Goal: Transaction & Acquisition: Purchase product/service

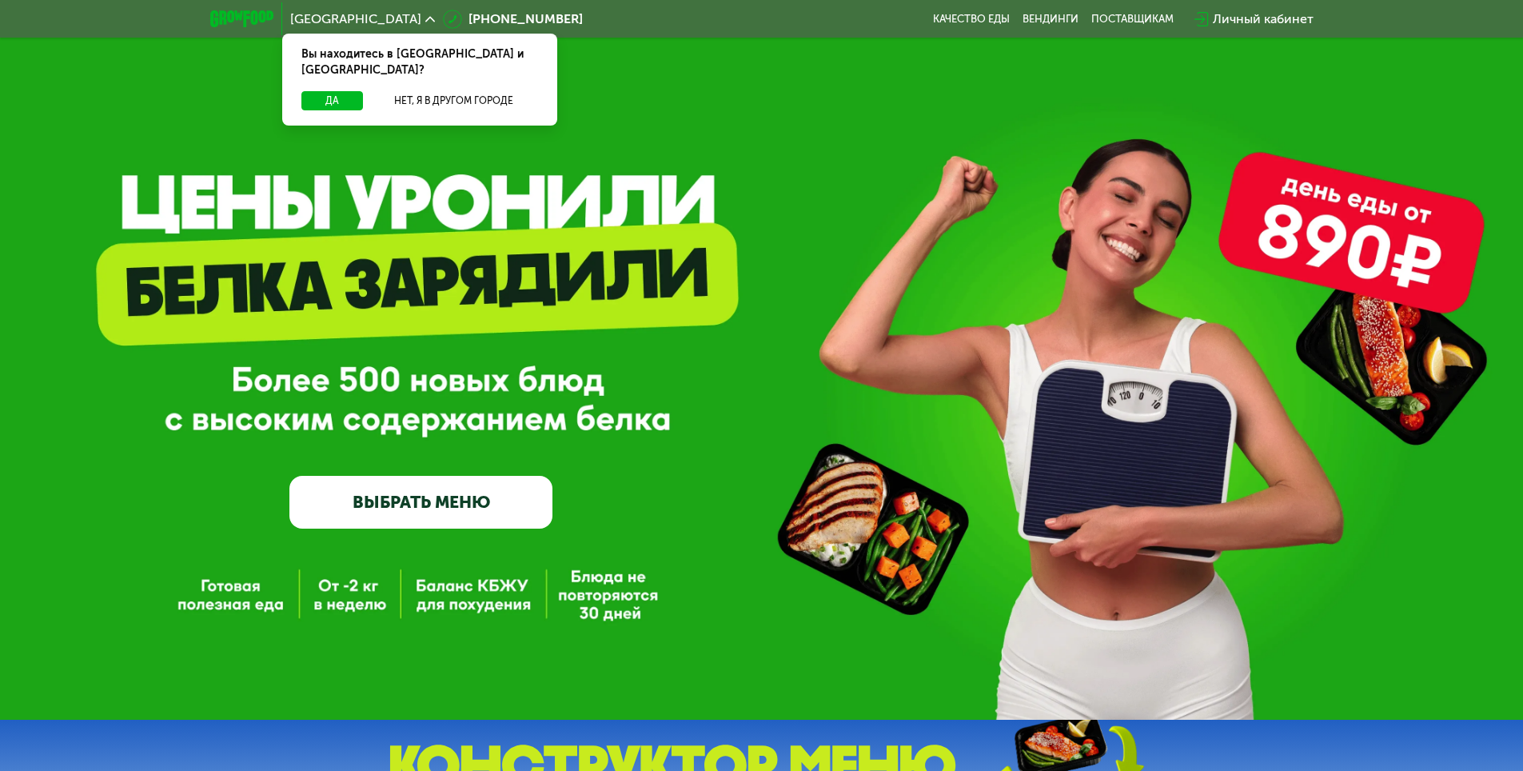
click at [484, 517] on link "ВЫБРАТЬ МЕНЮ" at bounding box center [420, 502] width 263 height 53
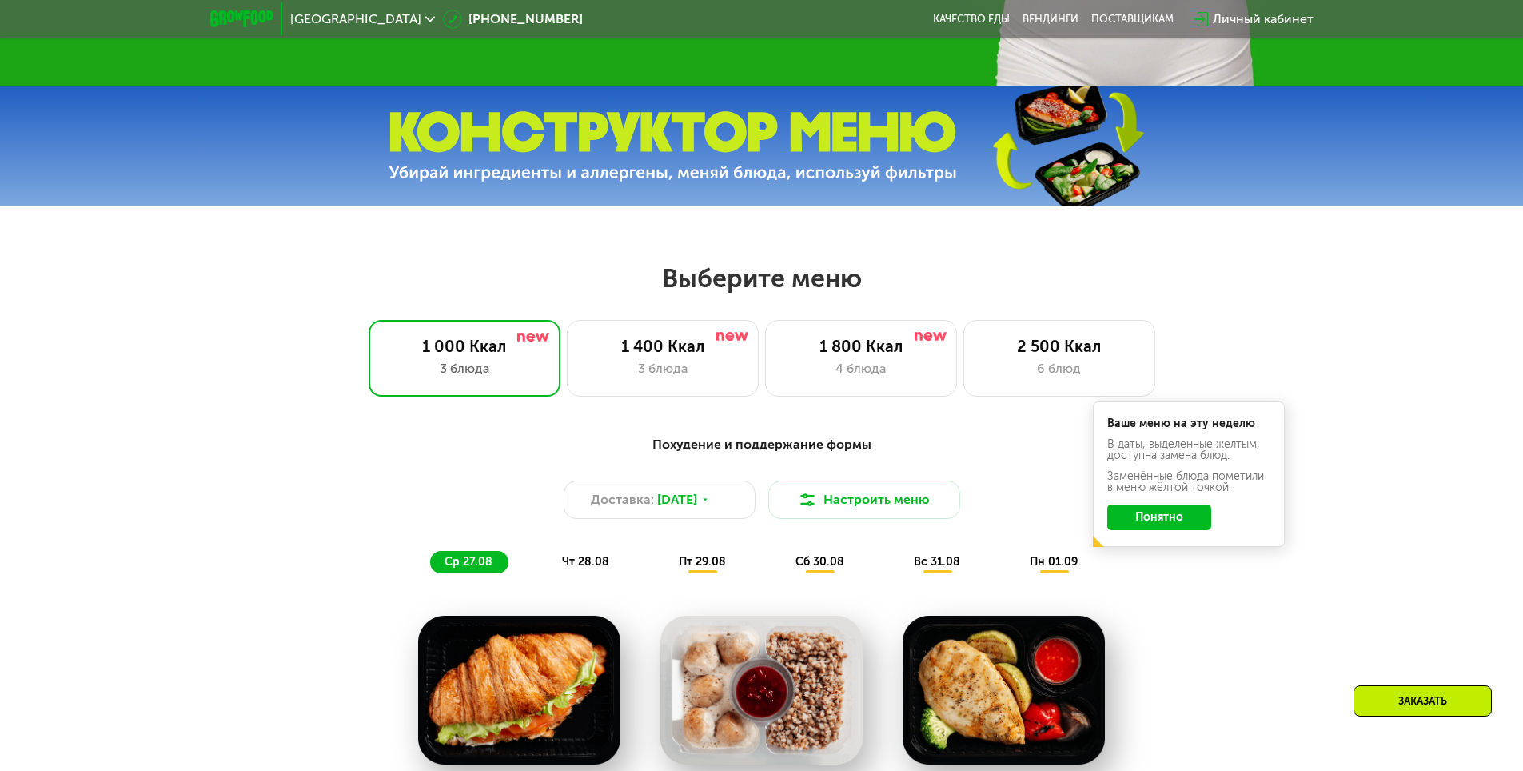
scroll to position [640, 0]
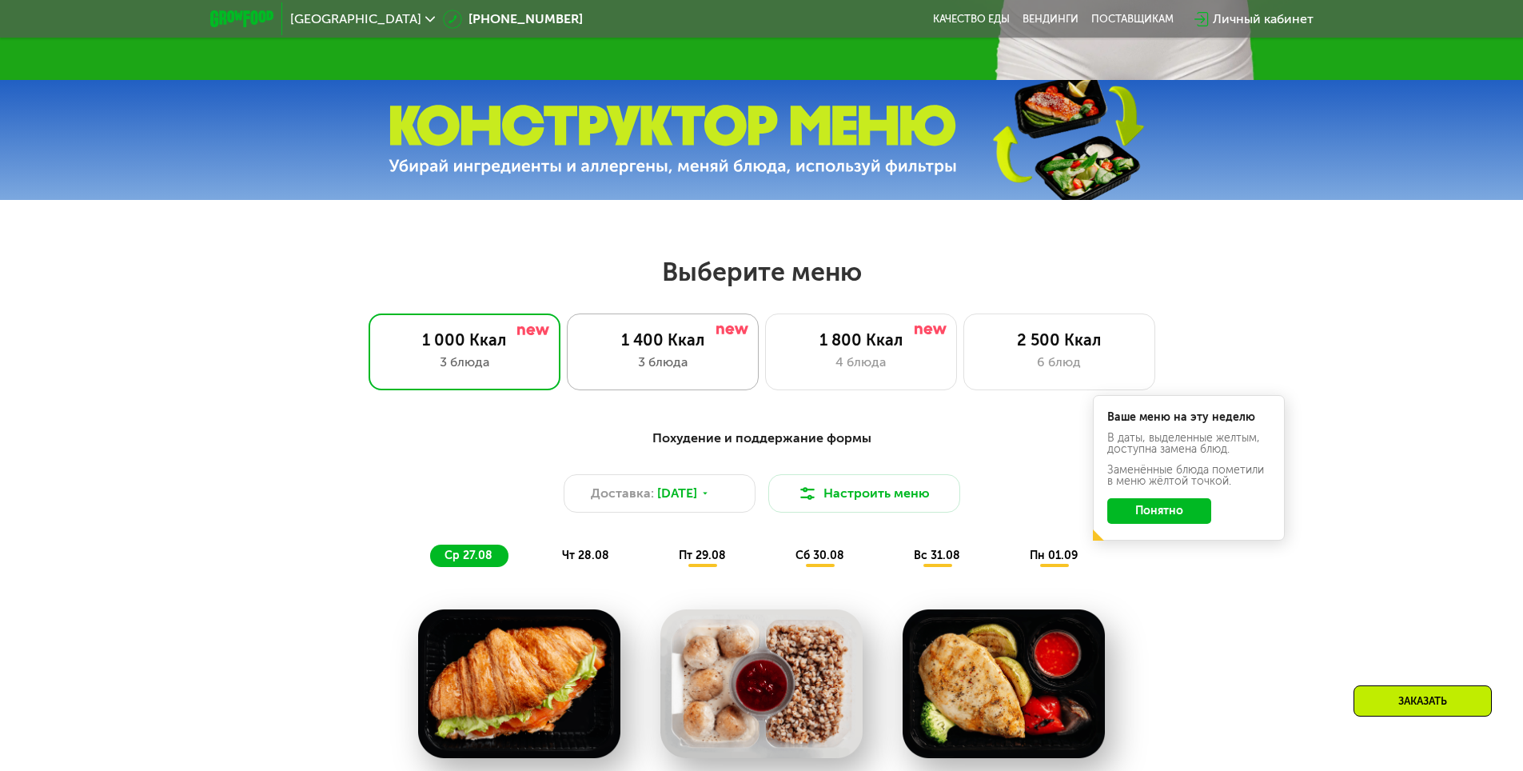
click at [617, 349] on div "1 400 Ккал" at bounding box center [663, 339] width 158 height 19
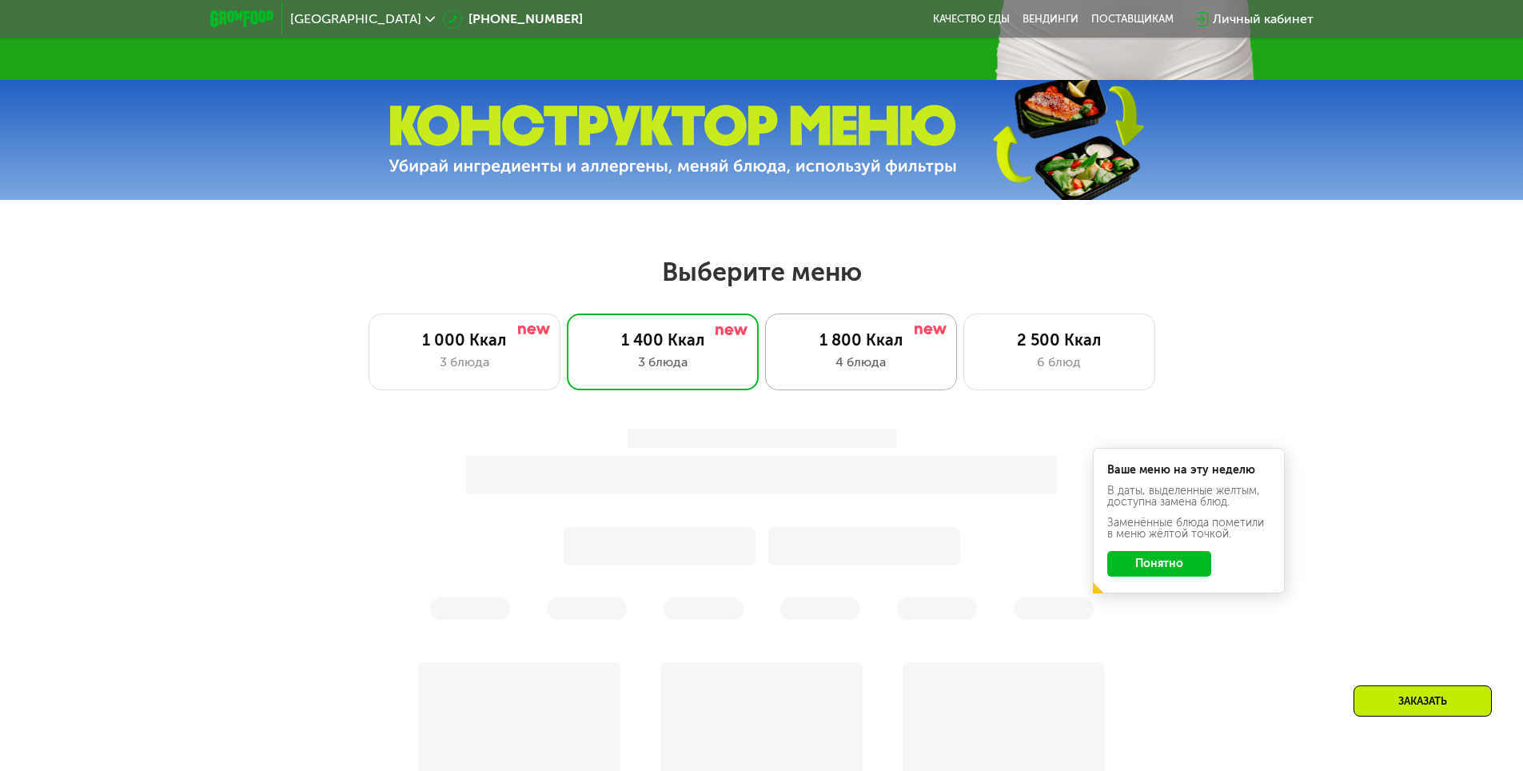
click at [852, 364] on div "4 блюда" at bounding box center [861, 362] width 158 height 19
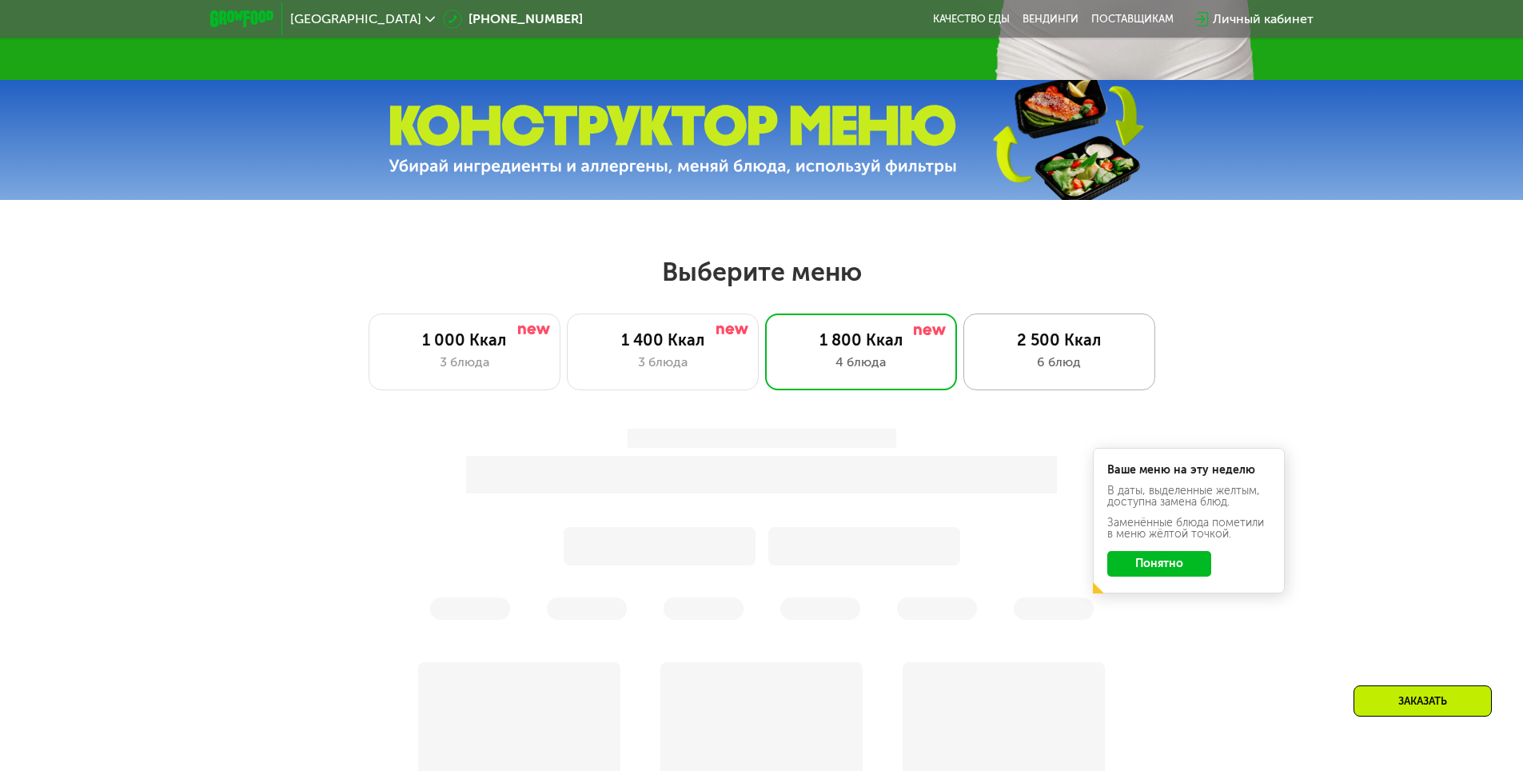
click at [1021, 345] on div "2 500 Ккал" at bounding box center [1059, 339] width 158 height 19
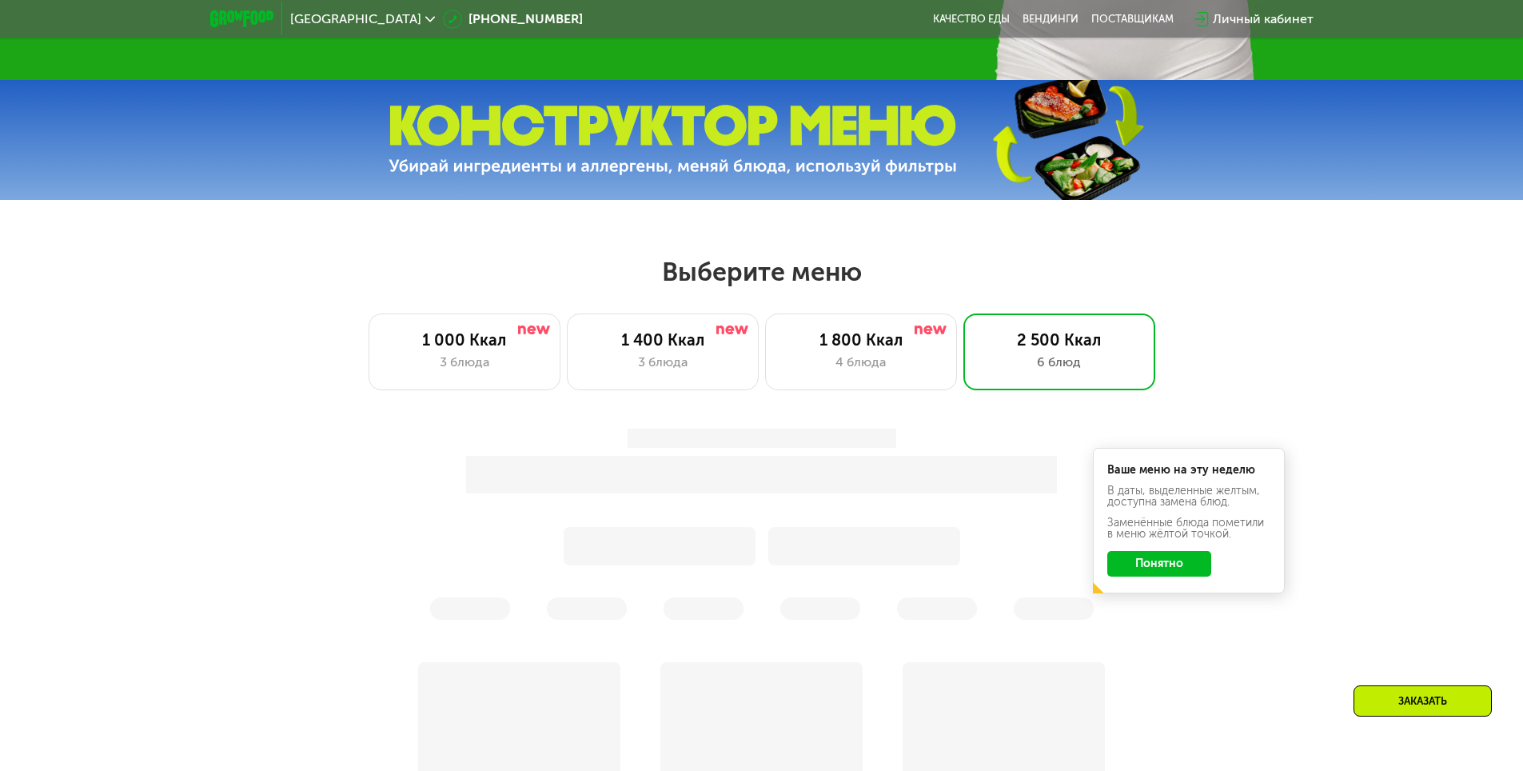
scroll to position [720, 0]
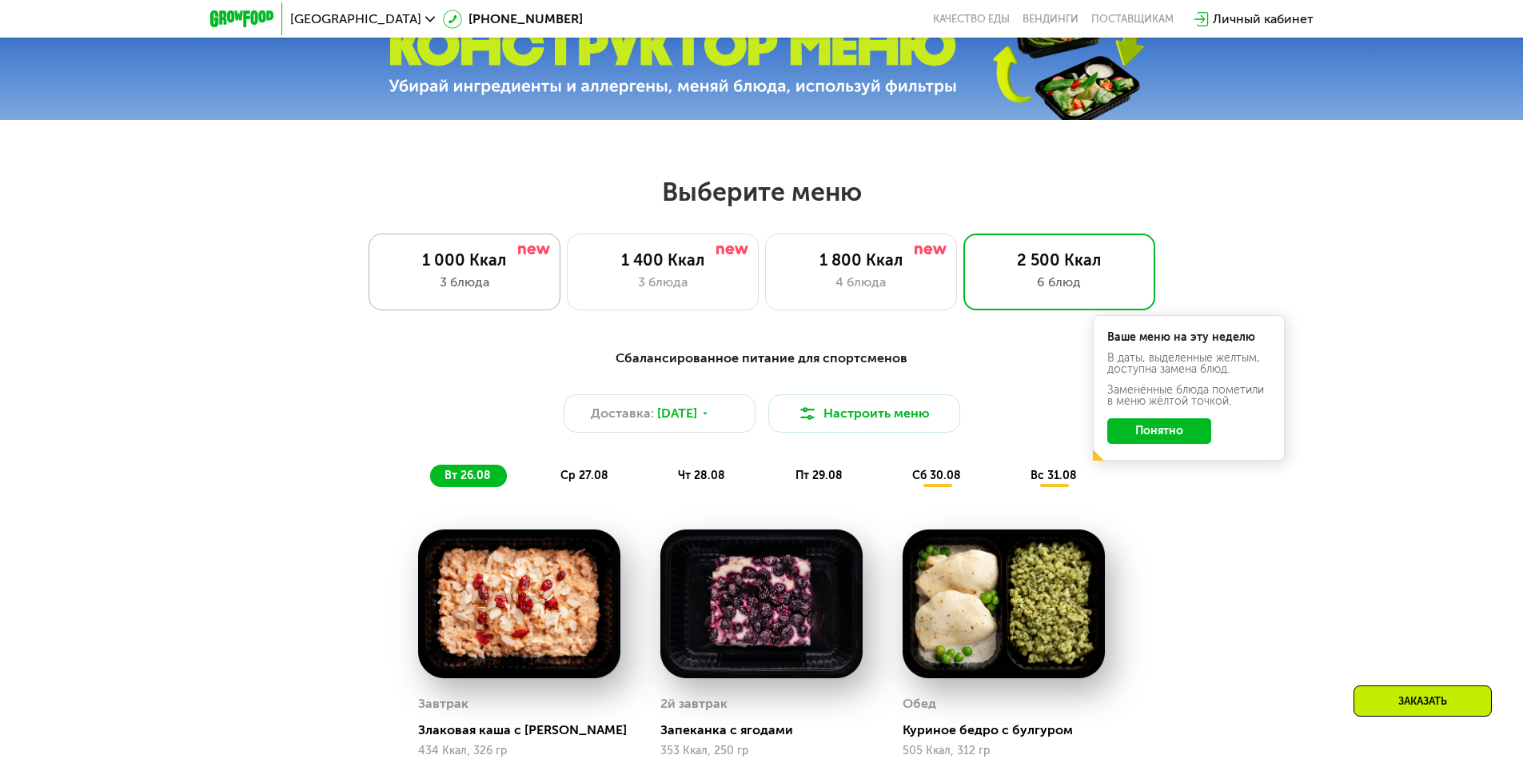
click at [567, 310] on div "1 000 Ккал 3 блюда" at bounding box center [663, 272] width 192 height 77
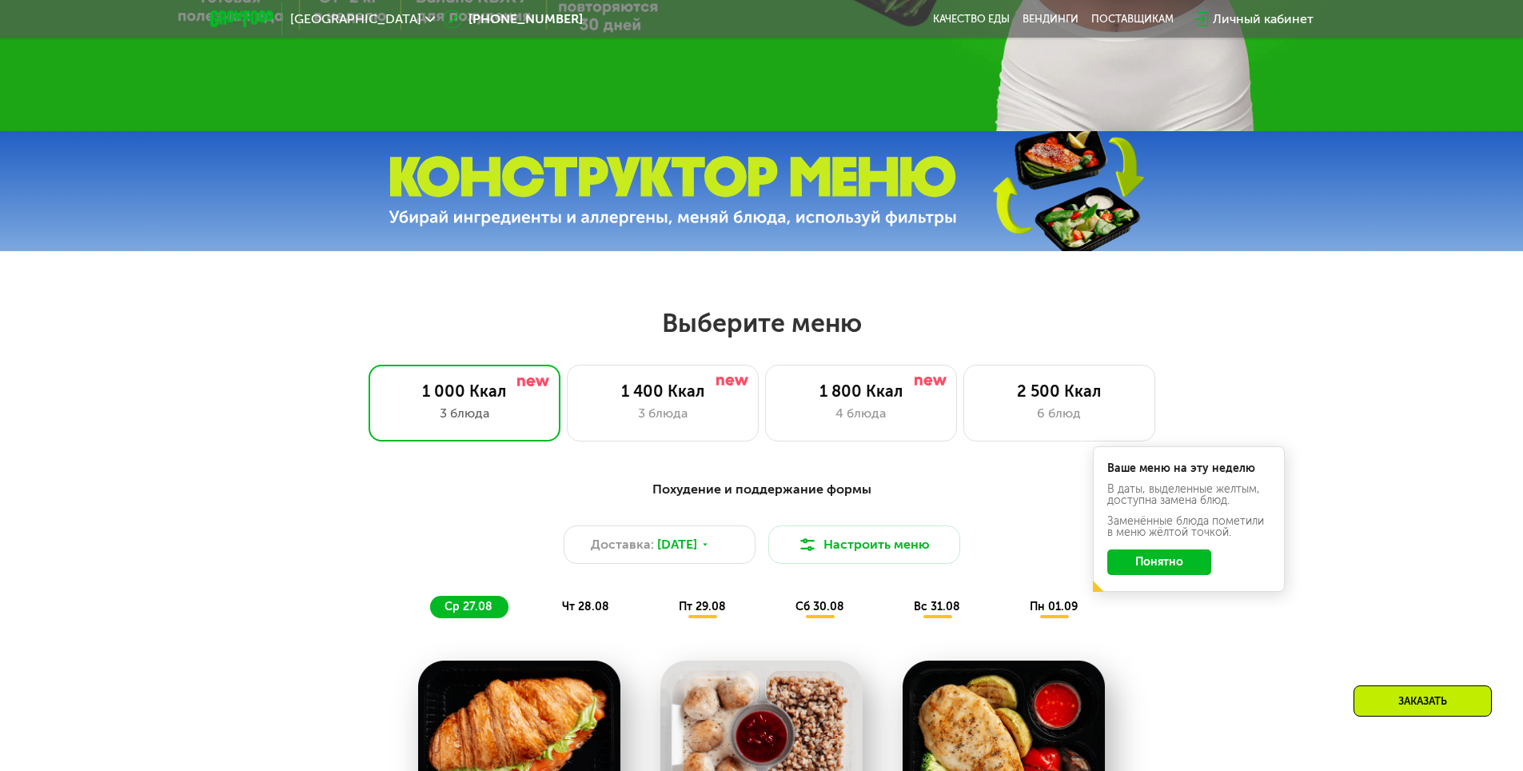
scroll to position [640, 0]
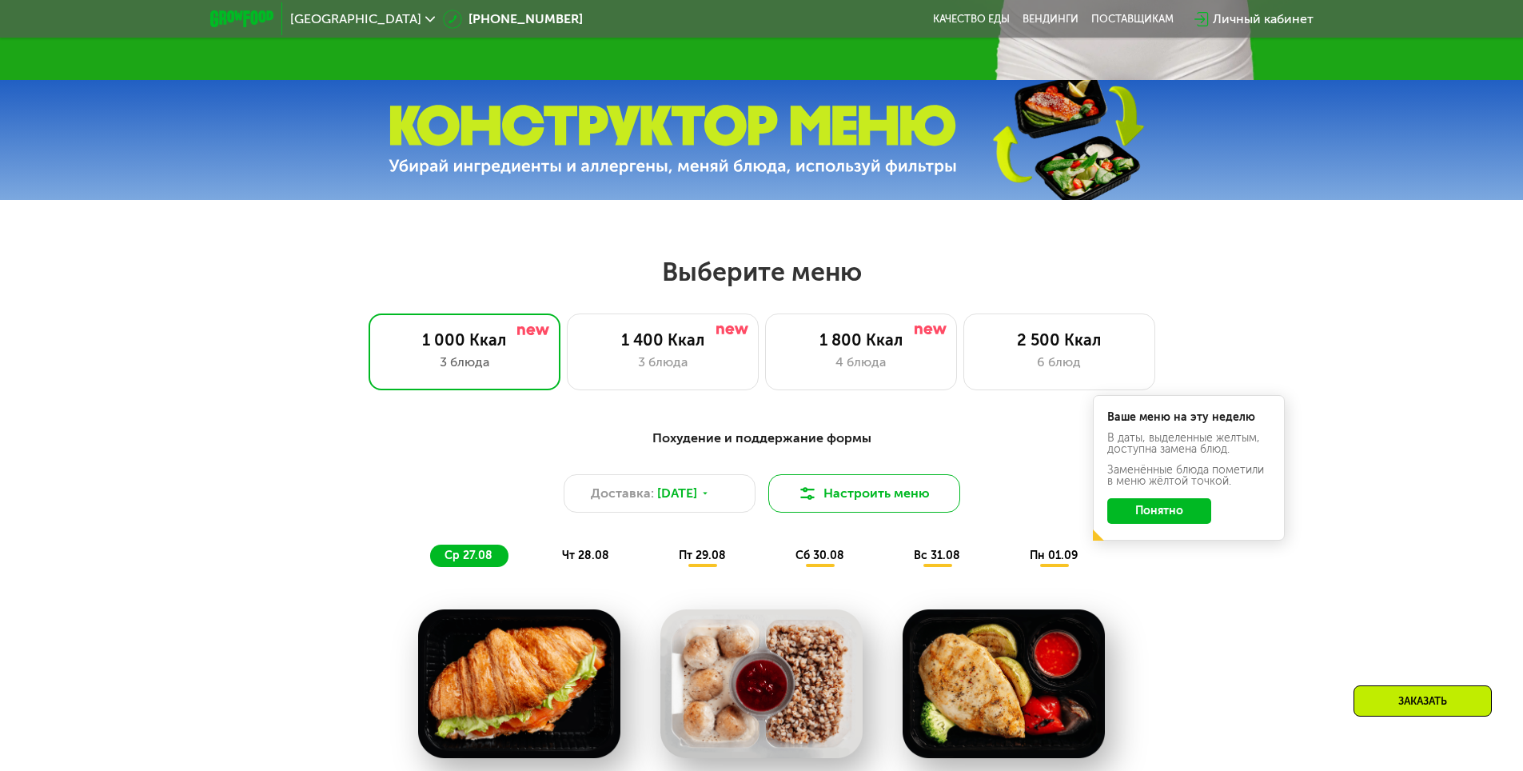
click at [885, 501] on button "Настроить меню" at bounding box center [865, 493] width 192 height 38
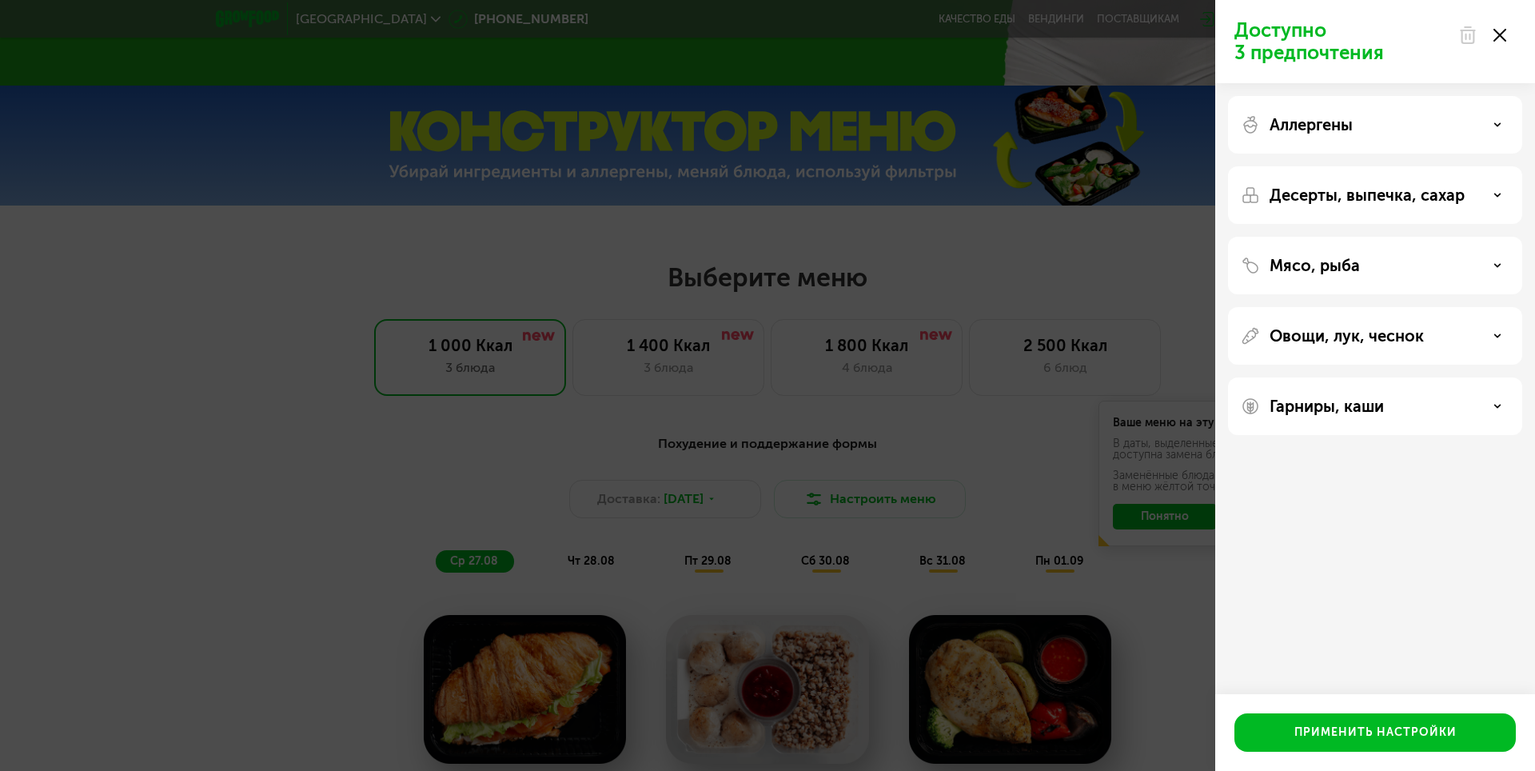
click at [1023, 387] on div "Доступно 3 предпочтения Аллергены Десерты, выпечка, сахар Мясо, рыба Овощи, лук…" at bounding box center [767, 385] width 1535 height 771
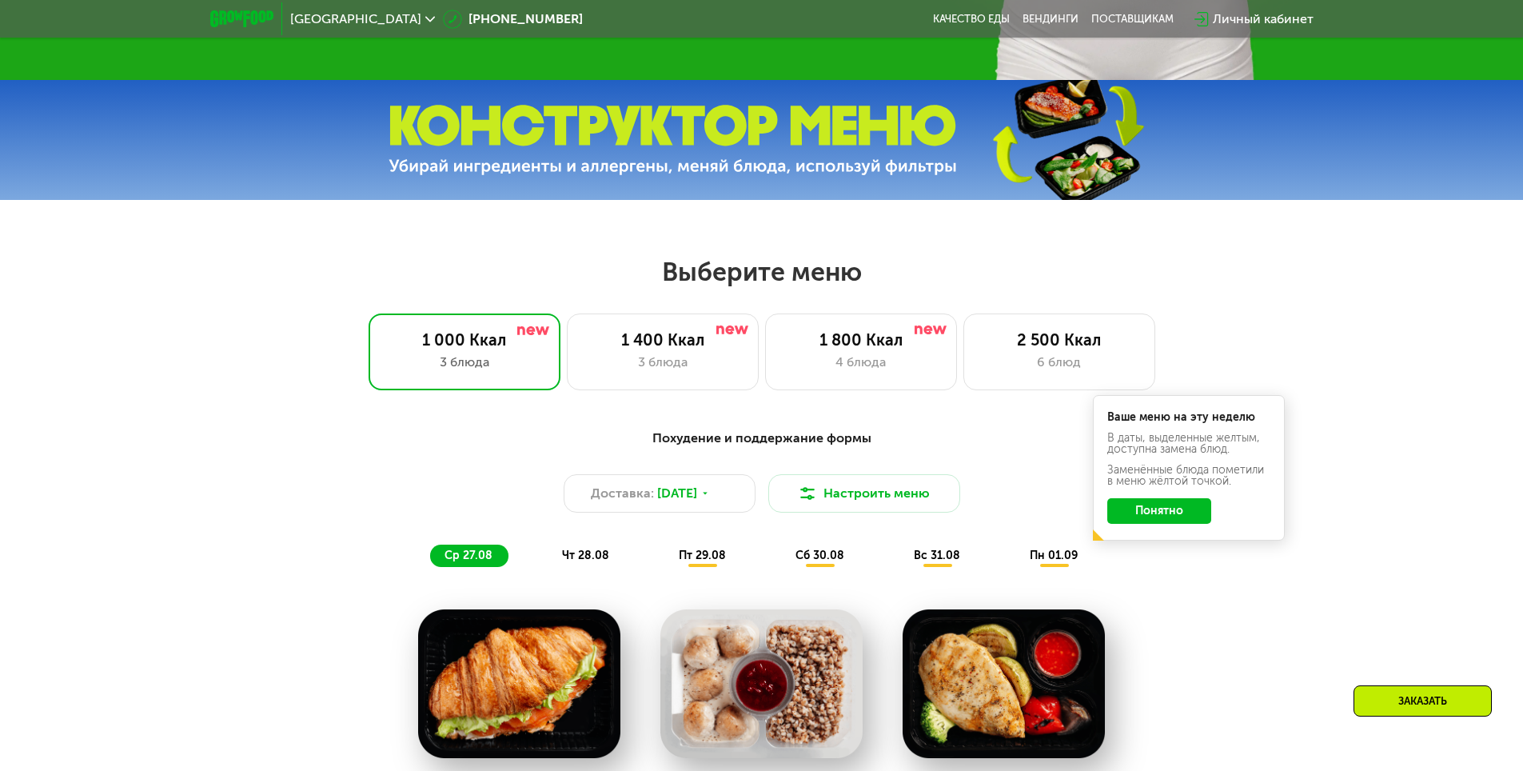
click at [752, 441] on div "Похудение и поддержание формы" at bounding box center [762, 439] width 947 height 20
click at [848, 493] on button "Настроить меню" at bounding box center [865, 493] width 192 height 38
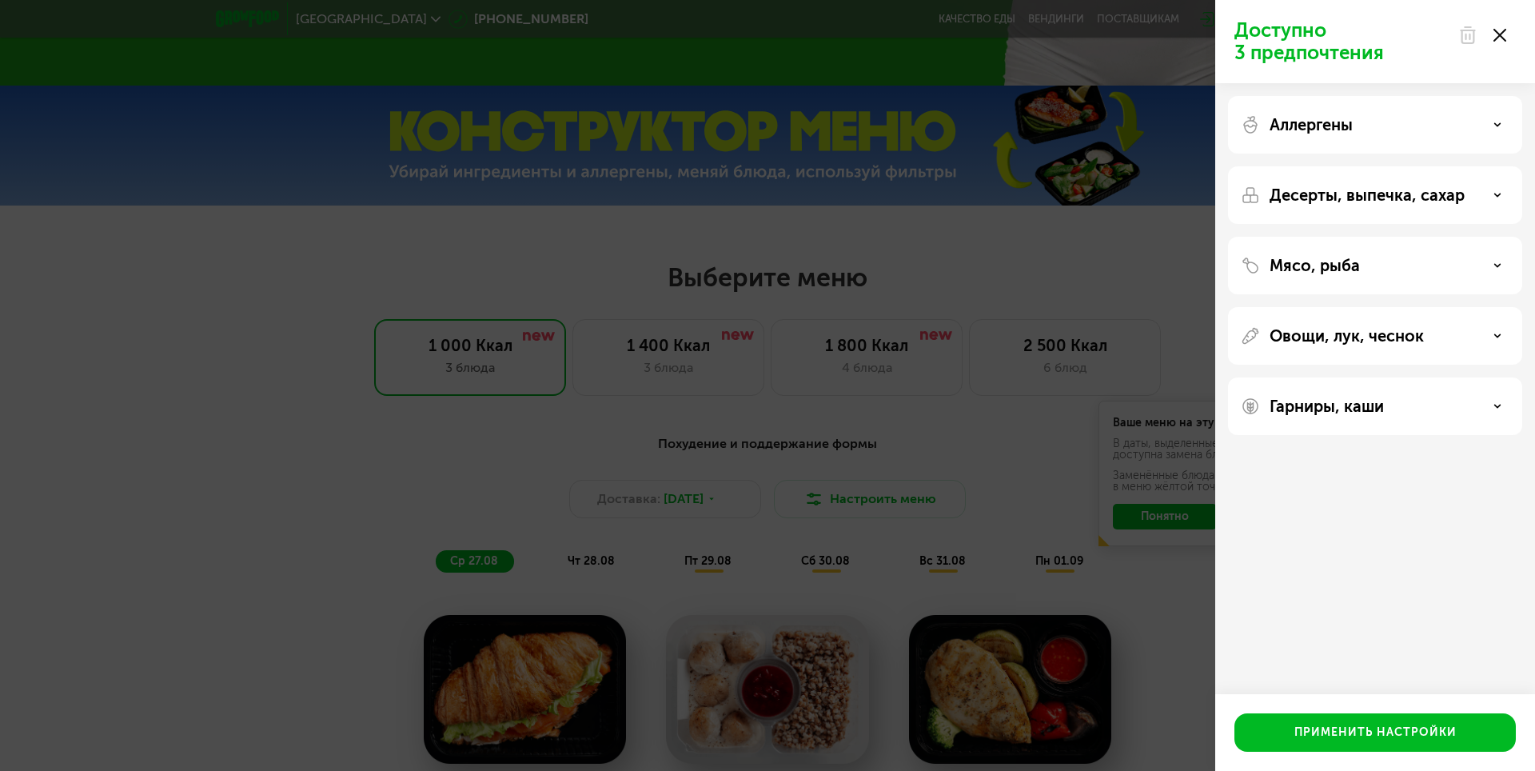
click at [888, 381] on div "Доступно 3 предпочтения Аллергены Десерты, выпечка, сахар Мясо, рыба Овощи, лук…" at bounding box center [767, 385] width 1535 height 771
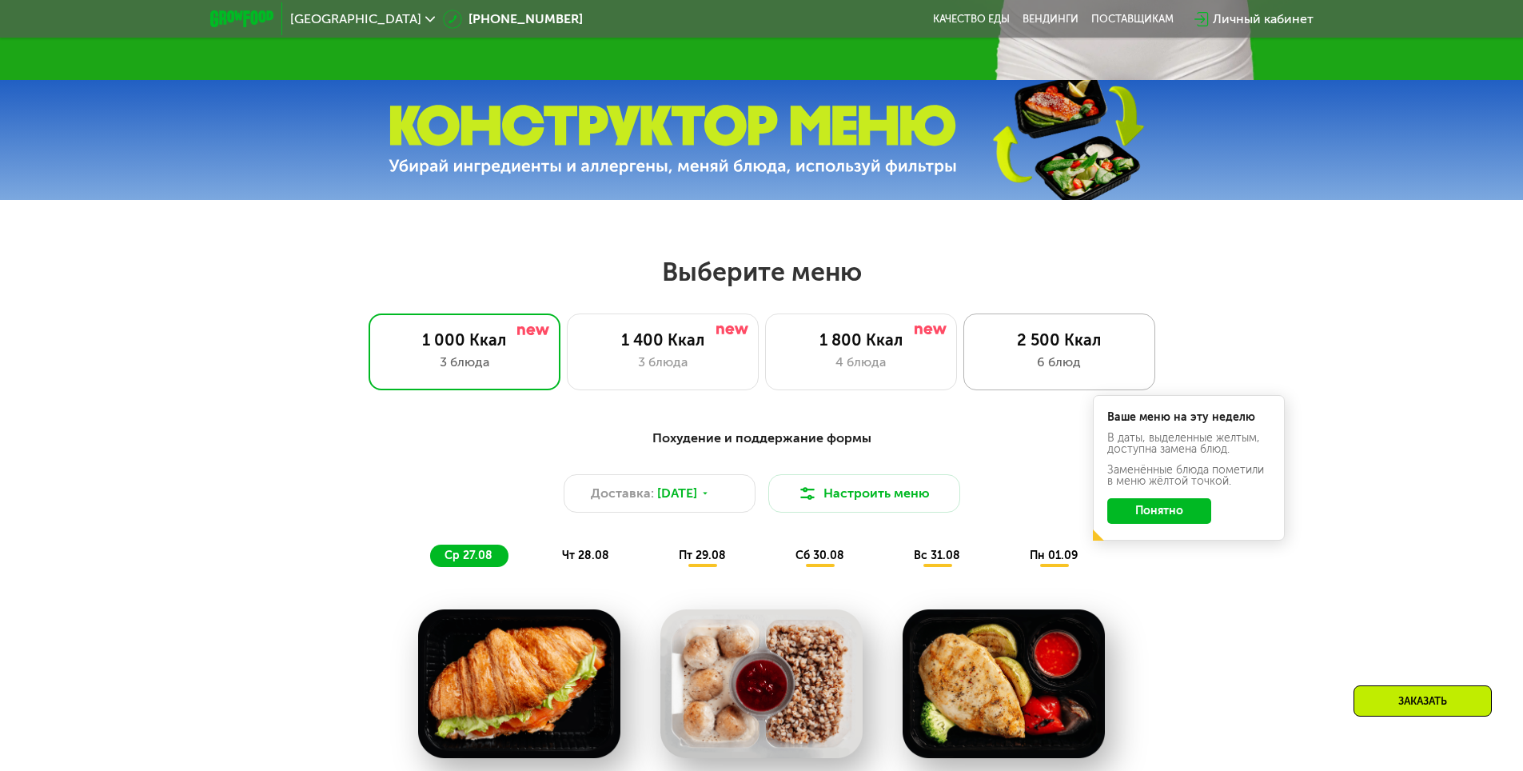
click at [1032, 324] on div "2 500 Ккал 6 блюд" at bounding box center [1060, 351] width 192 height 77
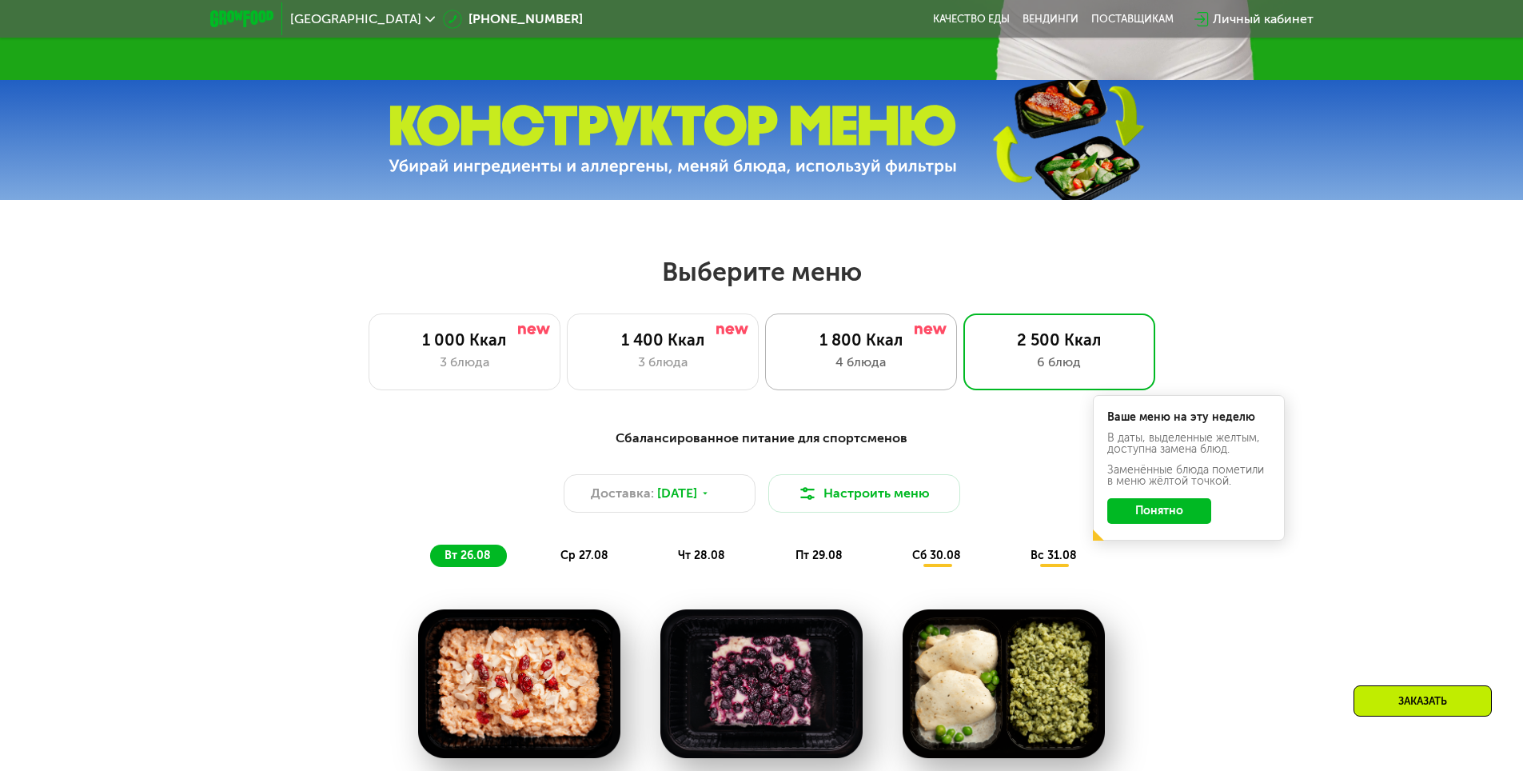
click at [964, 356] on div "1 800 Ккал 4 блюда" at bounding box center [1060, 351] width 192 height 77
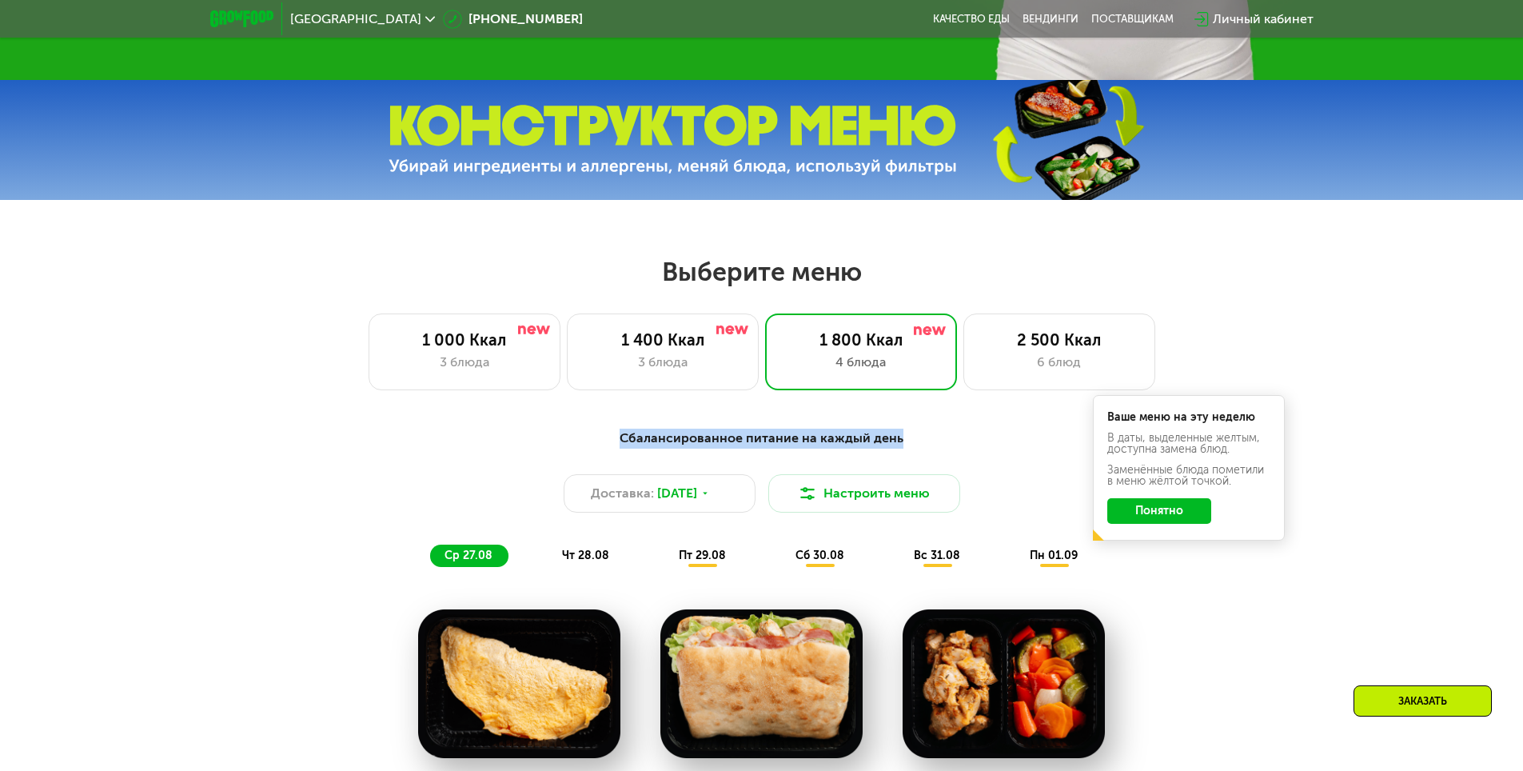
drag, startPoint x: 908, startPoint y: 450, endPoint x: 584, endPoint y: 414, distance: 326.7
drag, startPoint x: 465, startPoint y: 437, endPoint x: 406, endPoint y: 449, distance: 59.6
click at [465, 437] on div "Сбалансированное питание на каждый день" at bounding box center [762, 439] width 947 height 20
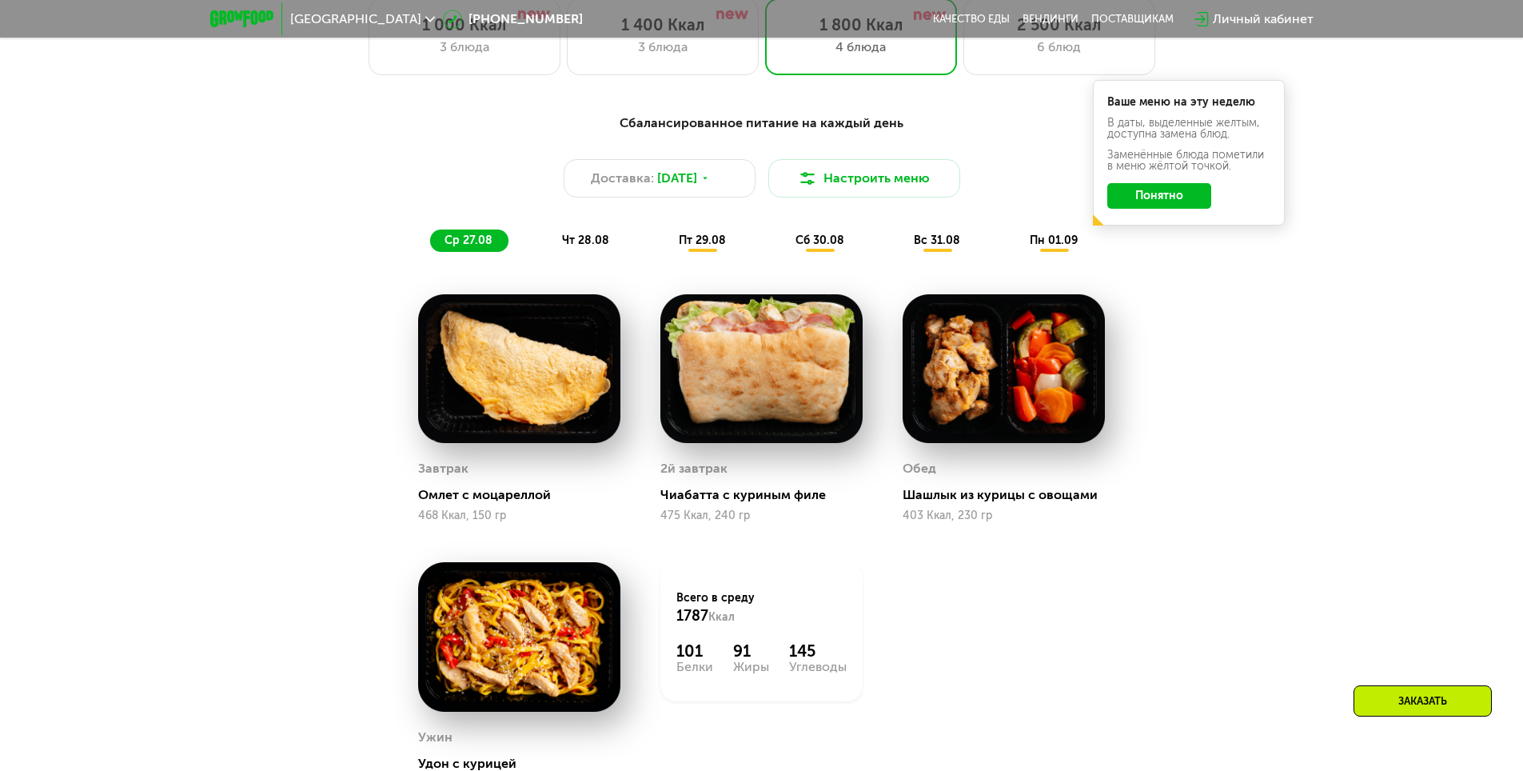
scroll to position [1040, 0]
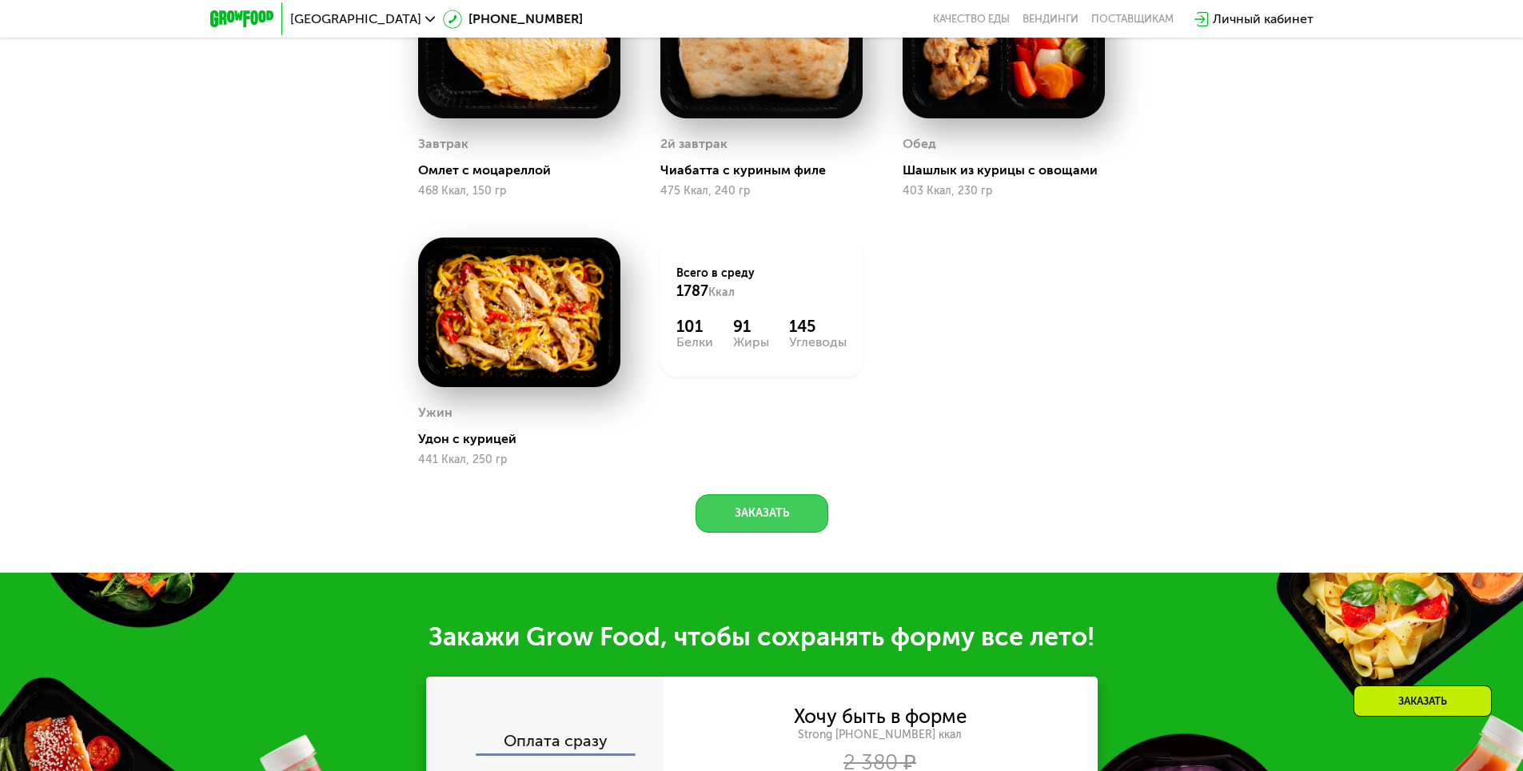
click at [784, 508] on button "Заказать" at bounding box center [762, 513] width 133 height 38
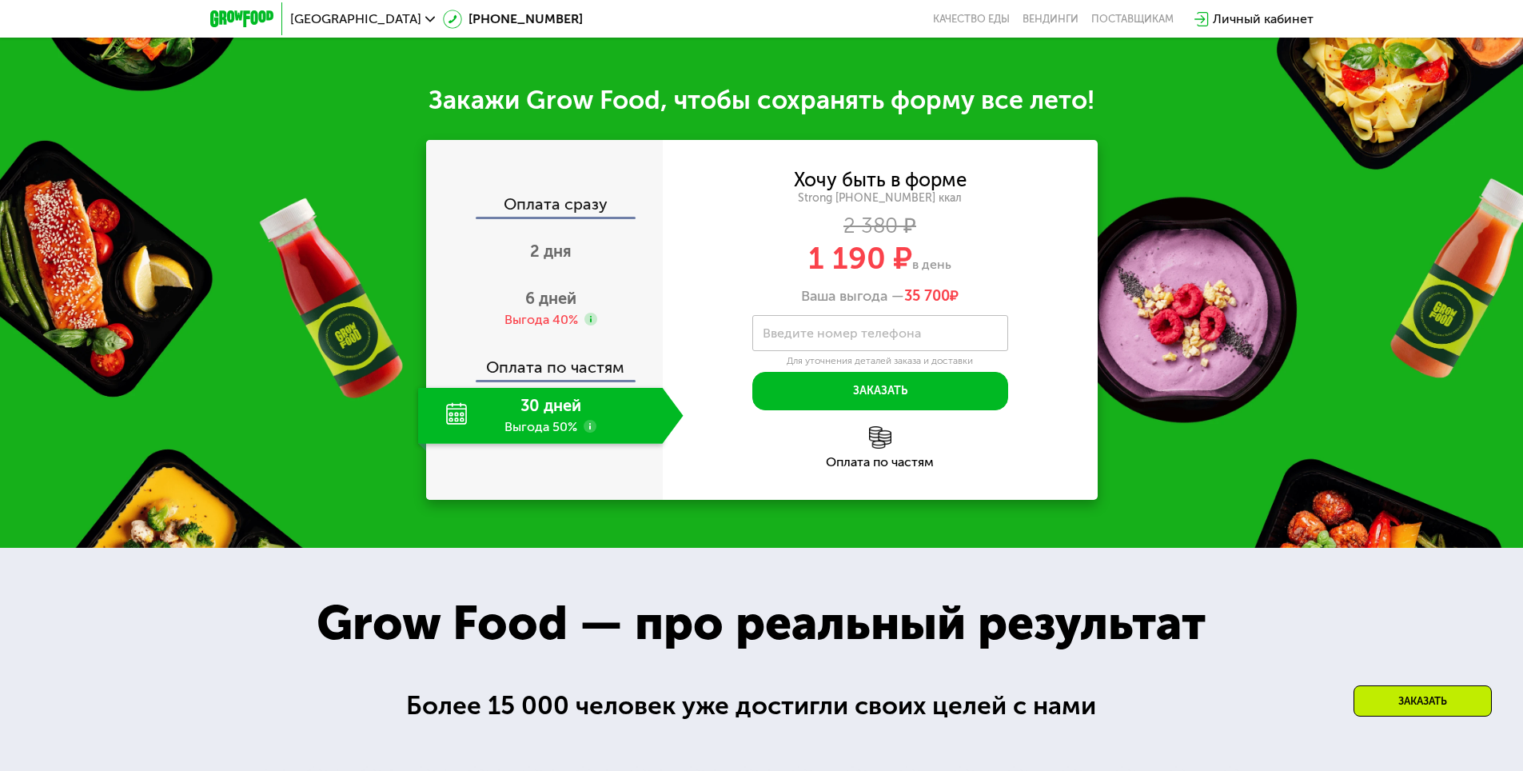
scroll to position [1858, 0]
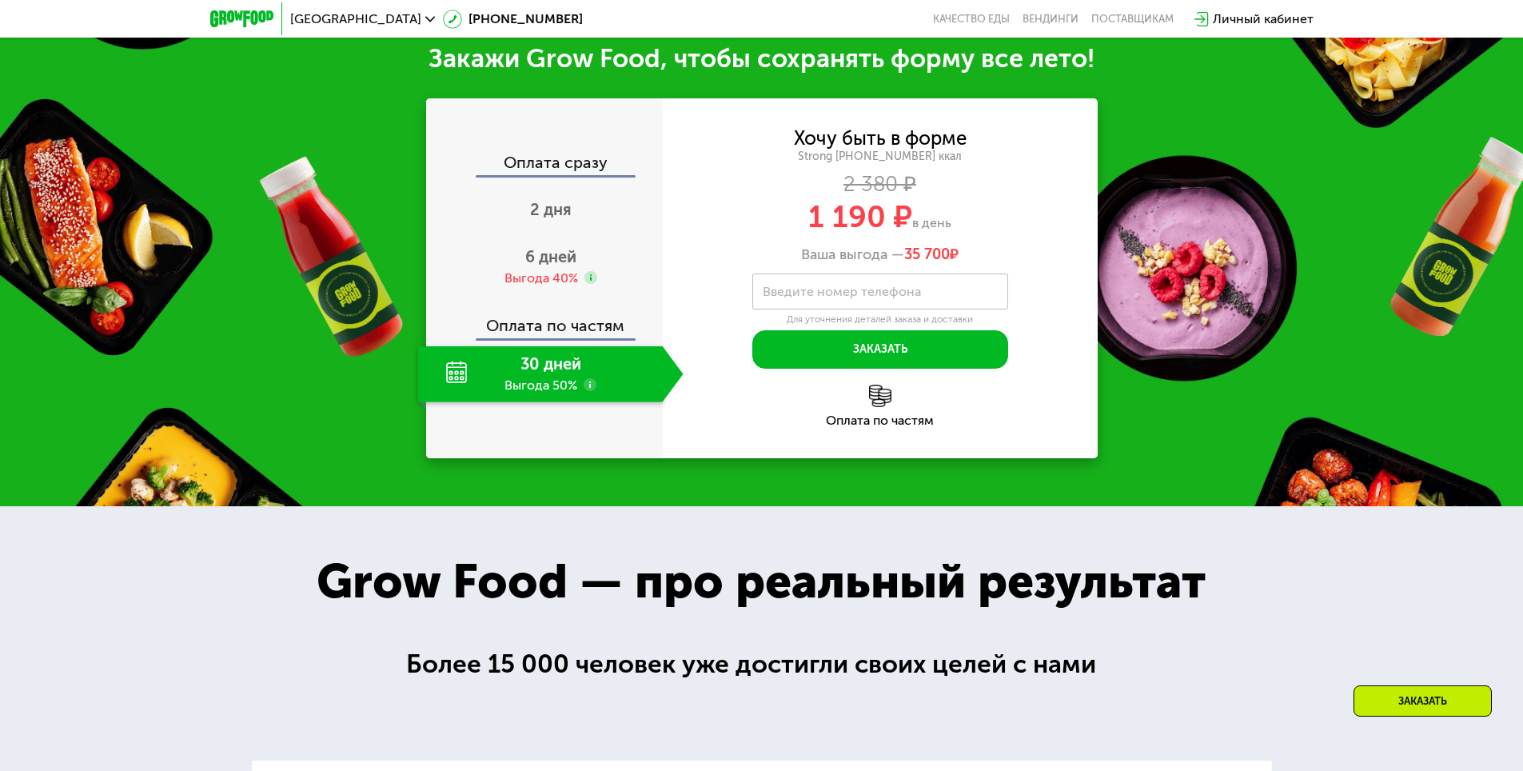
drag, startPoint x: 922, startPoint y: 253, endPoint x: 798, endPoint y: 250, distance: 124.0
click at [798, 250] on div "Хочу быть в форме Strong [PHONE_NUMBER] ккал 2 380 ₽ 1 190 ₽ в день Ваша выгода…" at bounding box center [880, 197] width 435 height 134
click at [1080, 224] on div "1 190 ₽ в день" at bounding box center [880, 217] width 435 height 30
drag, startPoint x: 976, startPoint y: 219, endPoint x: 655, endPoint y: 201, distance: 322.0
click at [655, 201] on div "Оплата сразу 2 дня 6 дней Выгода 40% Оплата по частям 30 дней Выгода 50% Хочу б…" at bounding box center [762, 278] width 672 height 360
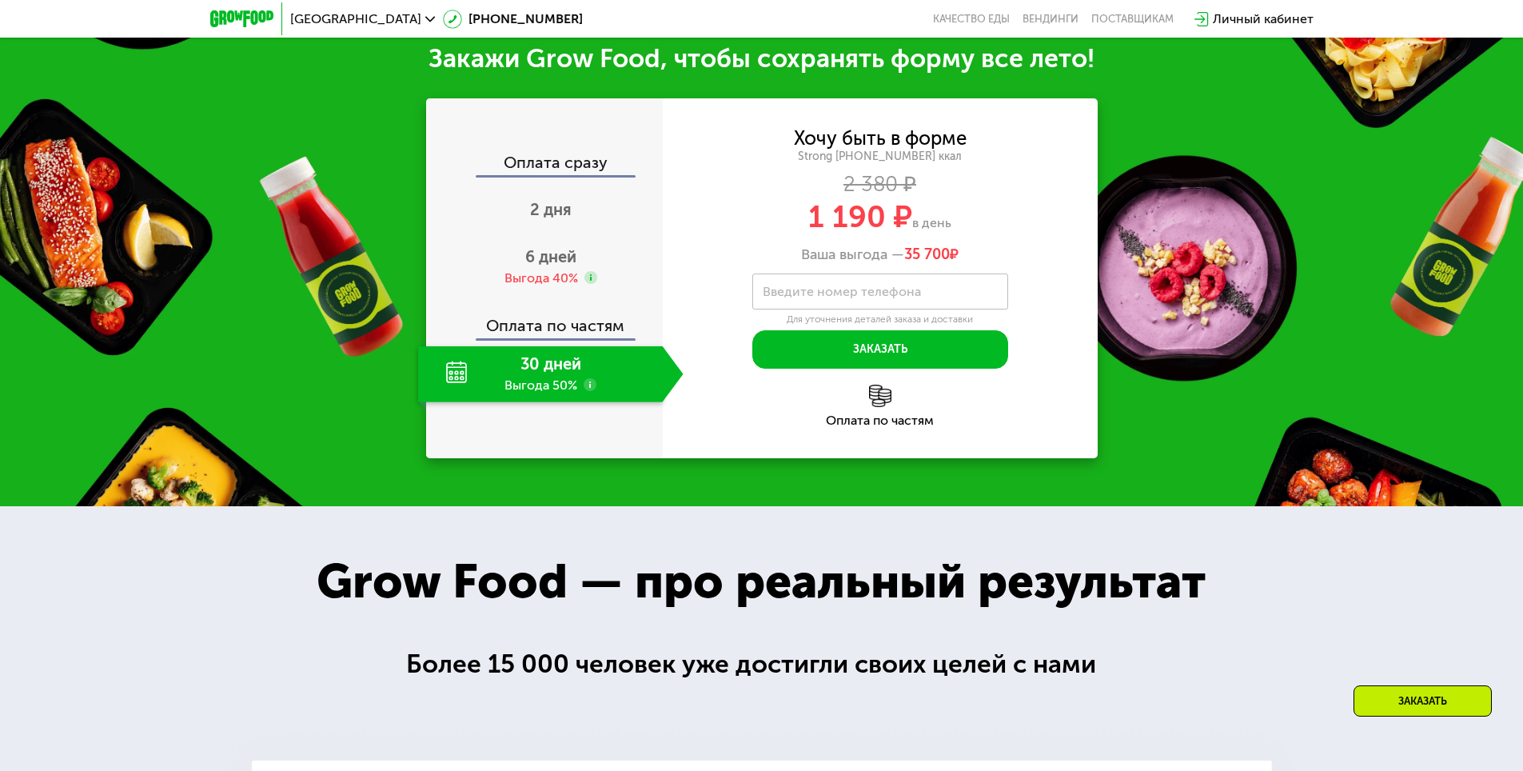
click at [1001, 229] on div "1 190 ₽ в день" at bounding box center [880, 217] width 435 height 30
drag, startPoint x: 966, startPoint y: 243, endPoint x: 796, endPoint y: 230, distance: 170.8
click at [796, 230] on div "Хочу быть в форме Strong [PHONE_NUMBER] ккал 2 380 ₽ 1 190 ₽ в день Ваша выгода…" at bounding box center [880, 197] width 435 height 134
click at [981, 238] on div "Хочу быть в форме Strong [PHONE_NUMBER] ккал 2 380 ₽ 1 190 ₽ в день Ваша выгода…" at bounding box center [880, 197] width 435 height 134
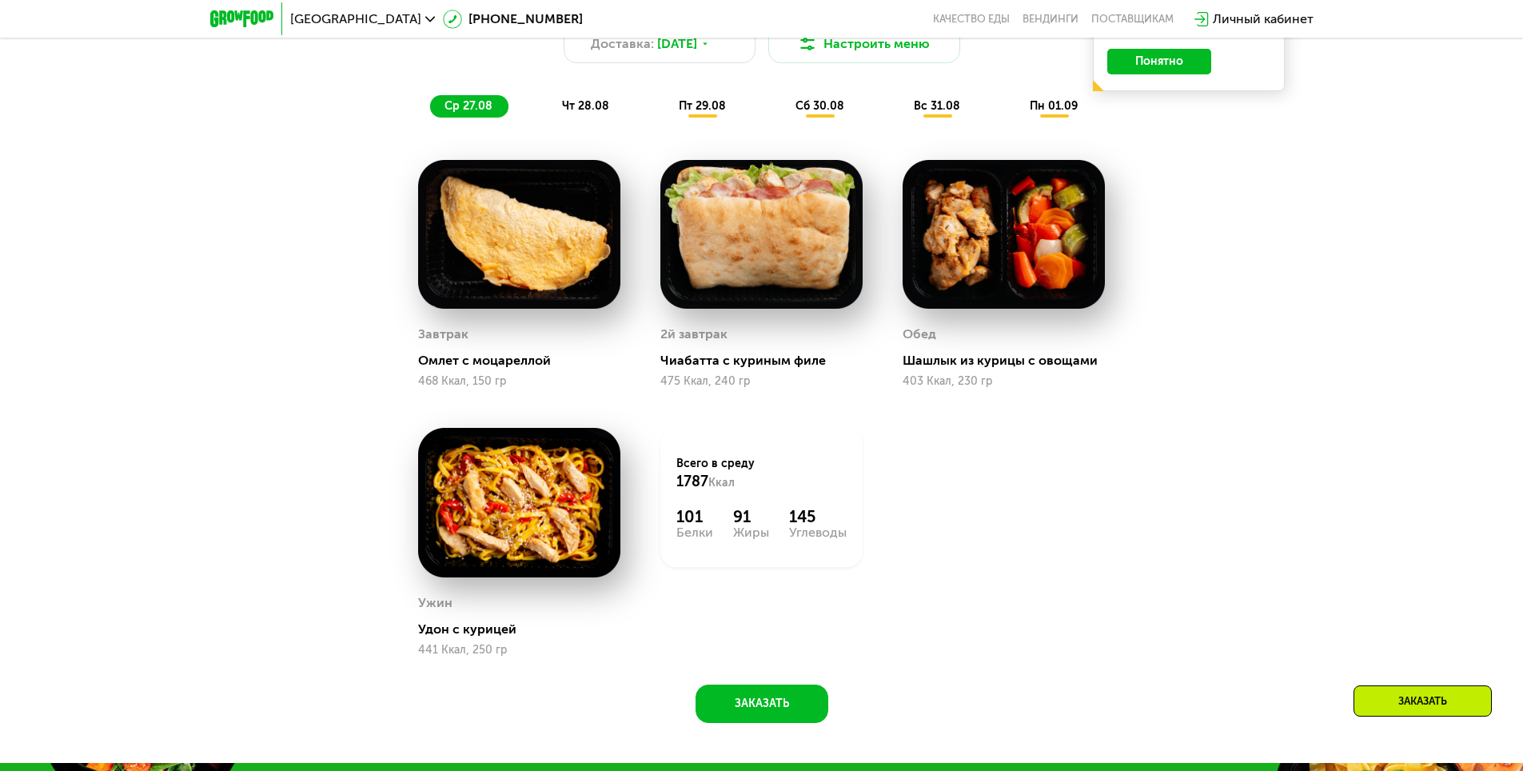
scroll to position [1058, 0]
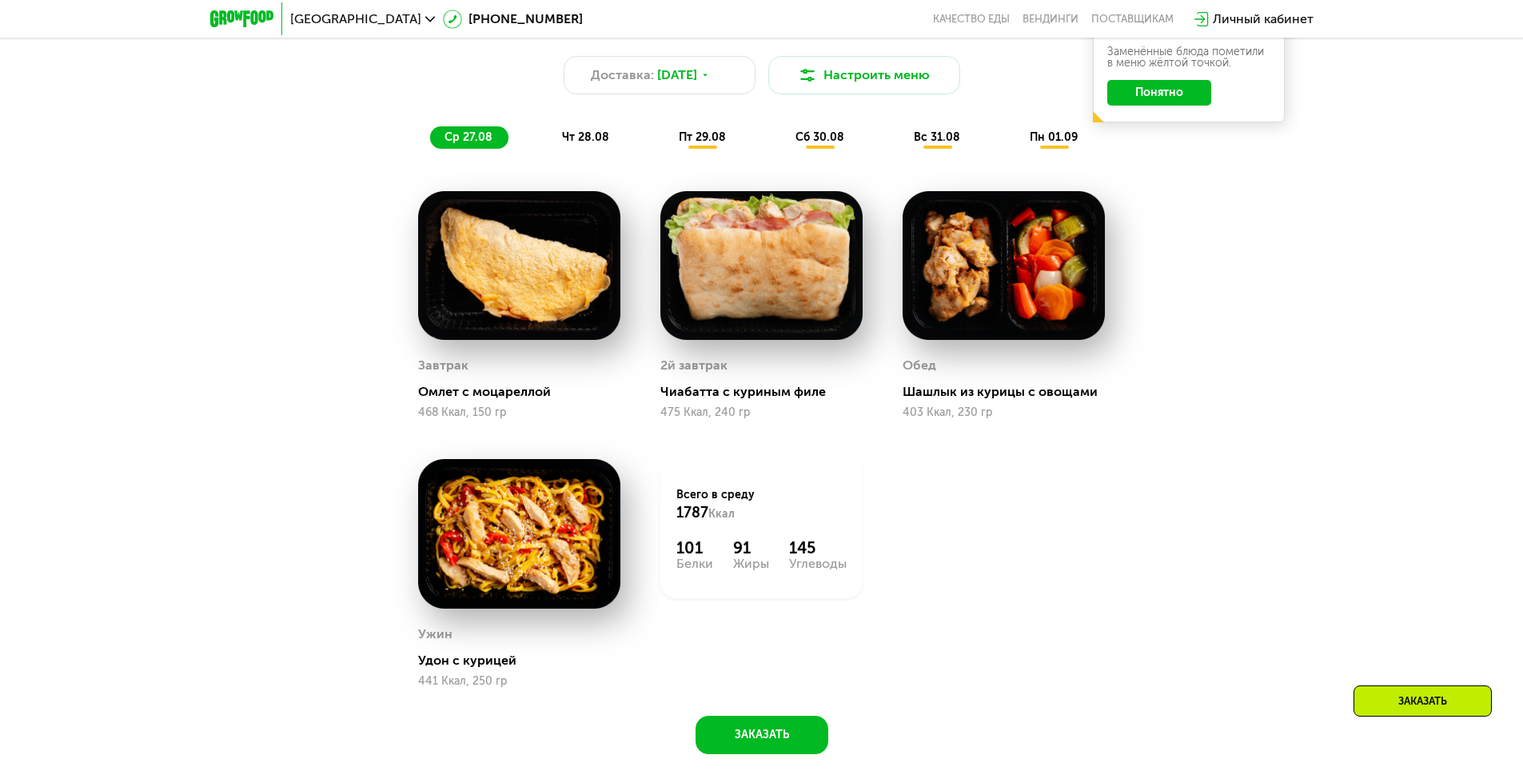
click at [587, 142] on span "чт 28.08" at bounding box center [585, 137] width 47 height 14
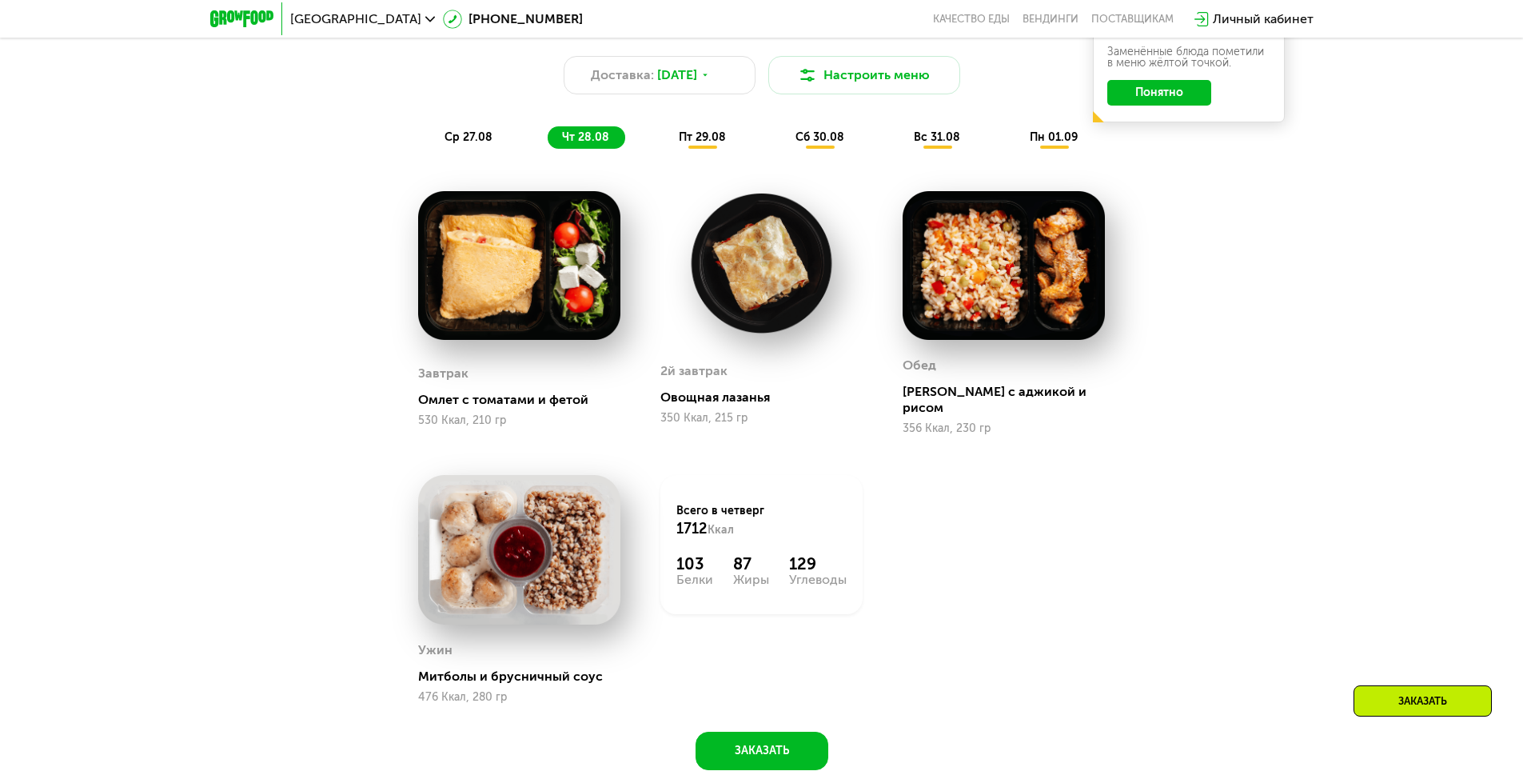
click at [696, 142] on span "пт 29.08" at bounding box center [702, 137] width 47 height 14
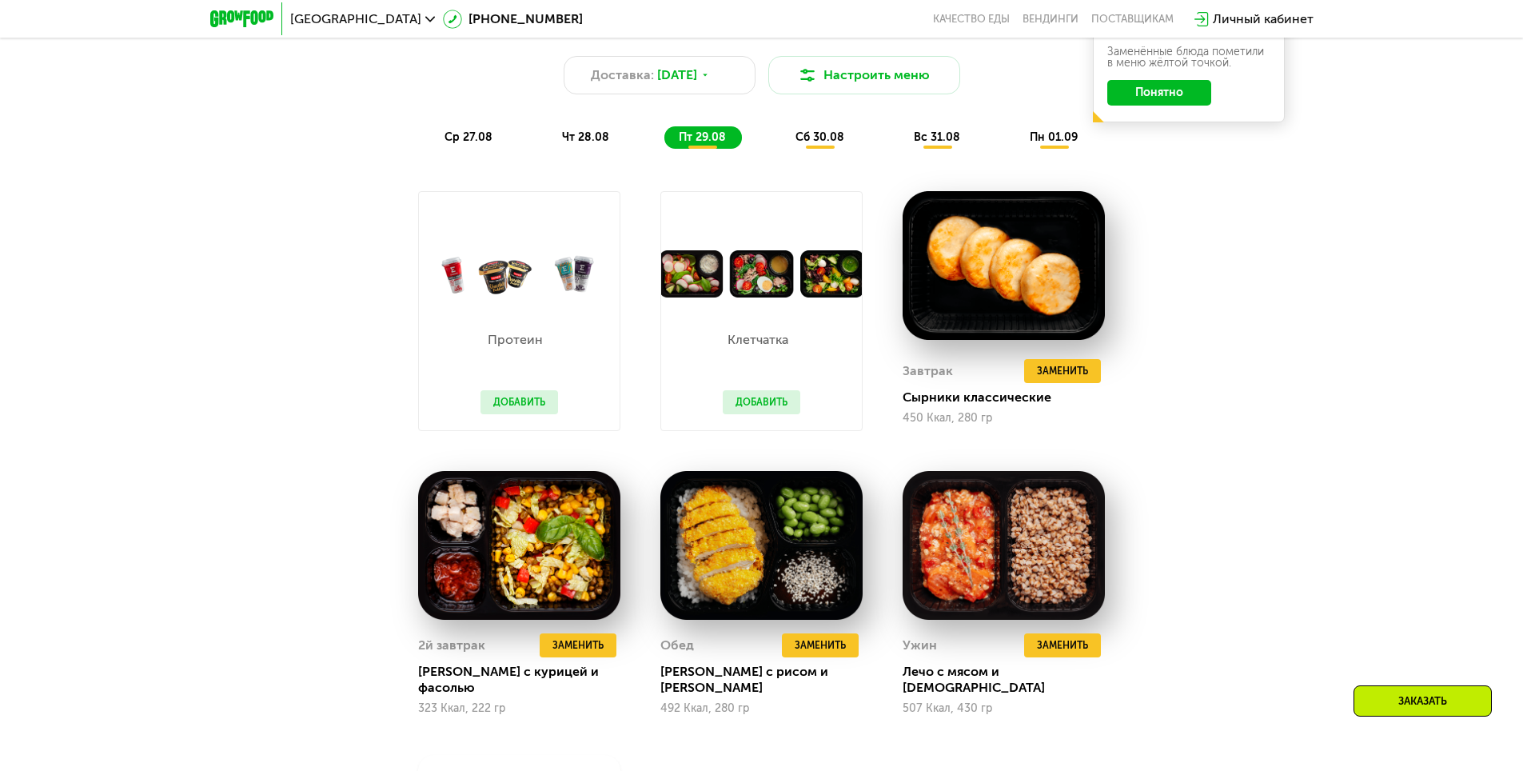
click at [823, 144] on span "сб 30.08" at bounding box center [820, 137] width 49 height 14
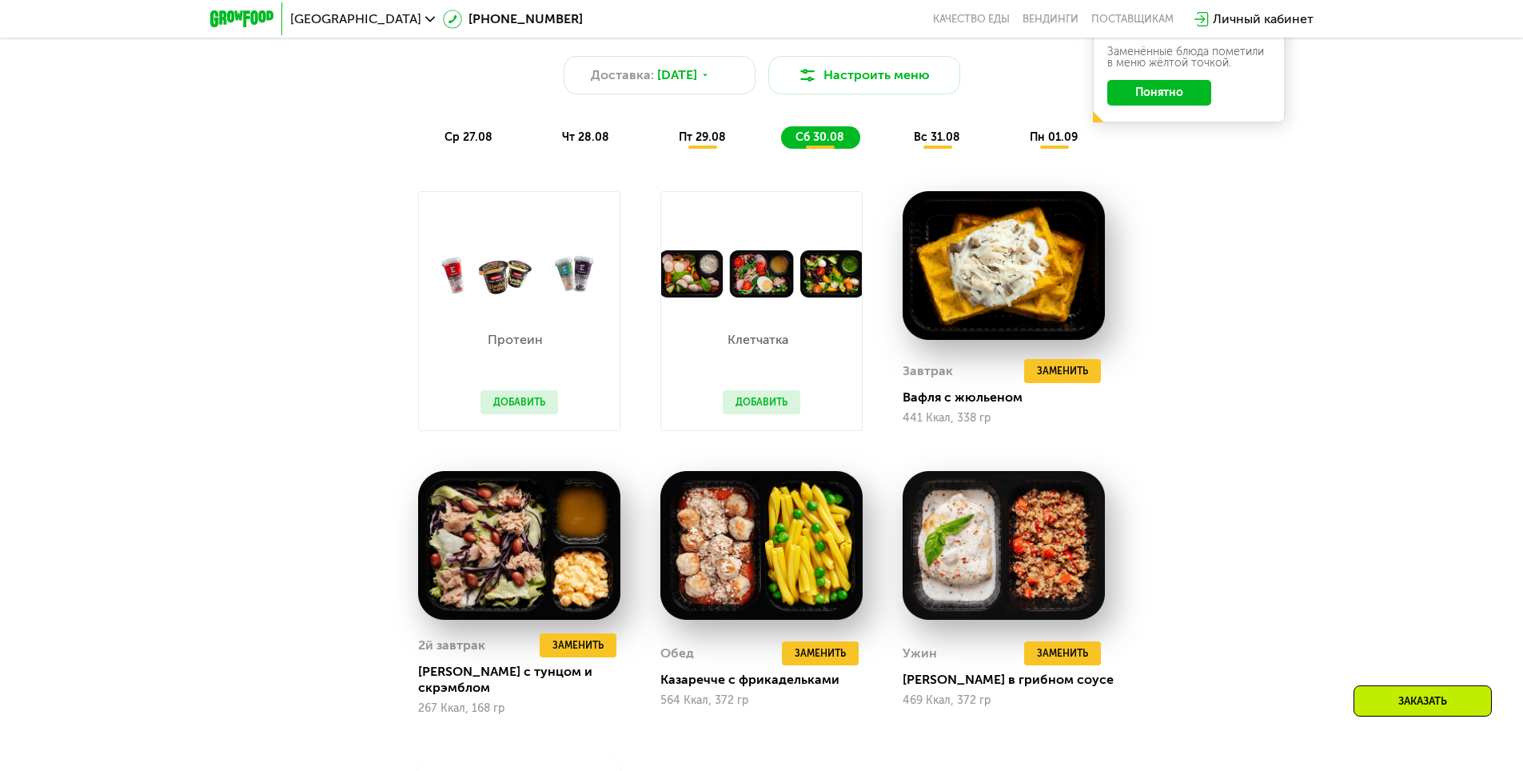
click at [944, 144] on span "вс 31.08" at bounding box center [937, 137] width 46 height 14
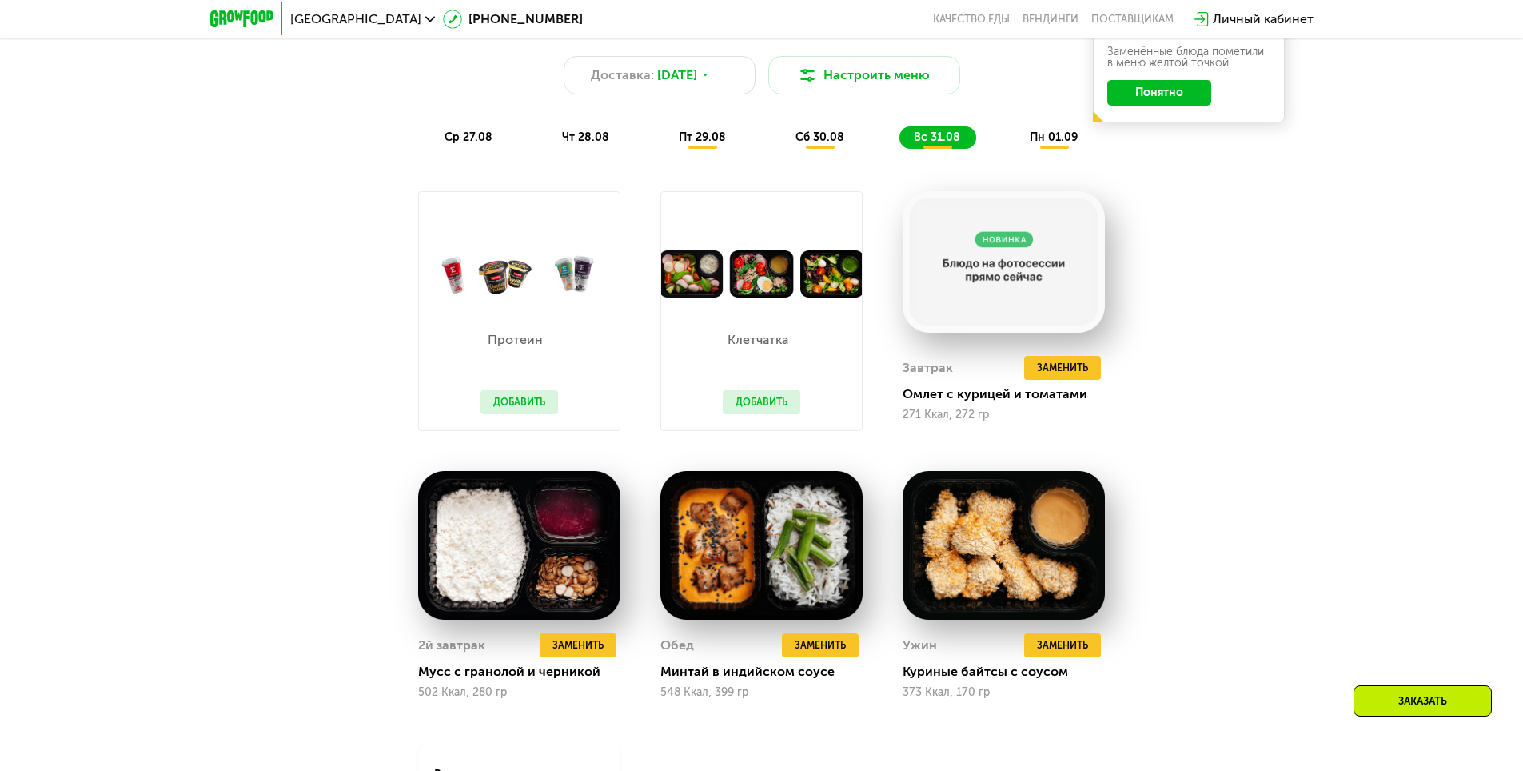
click at [1052, 137] on span "пн 01.09" at bounding box center [1054, 137] width 48 height 14
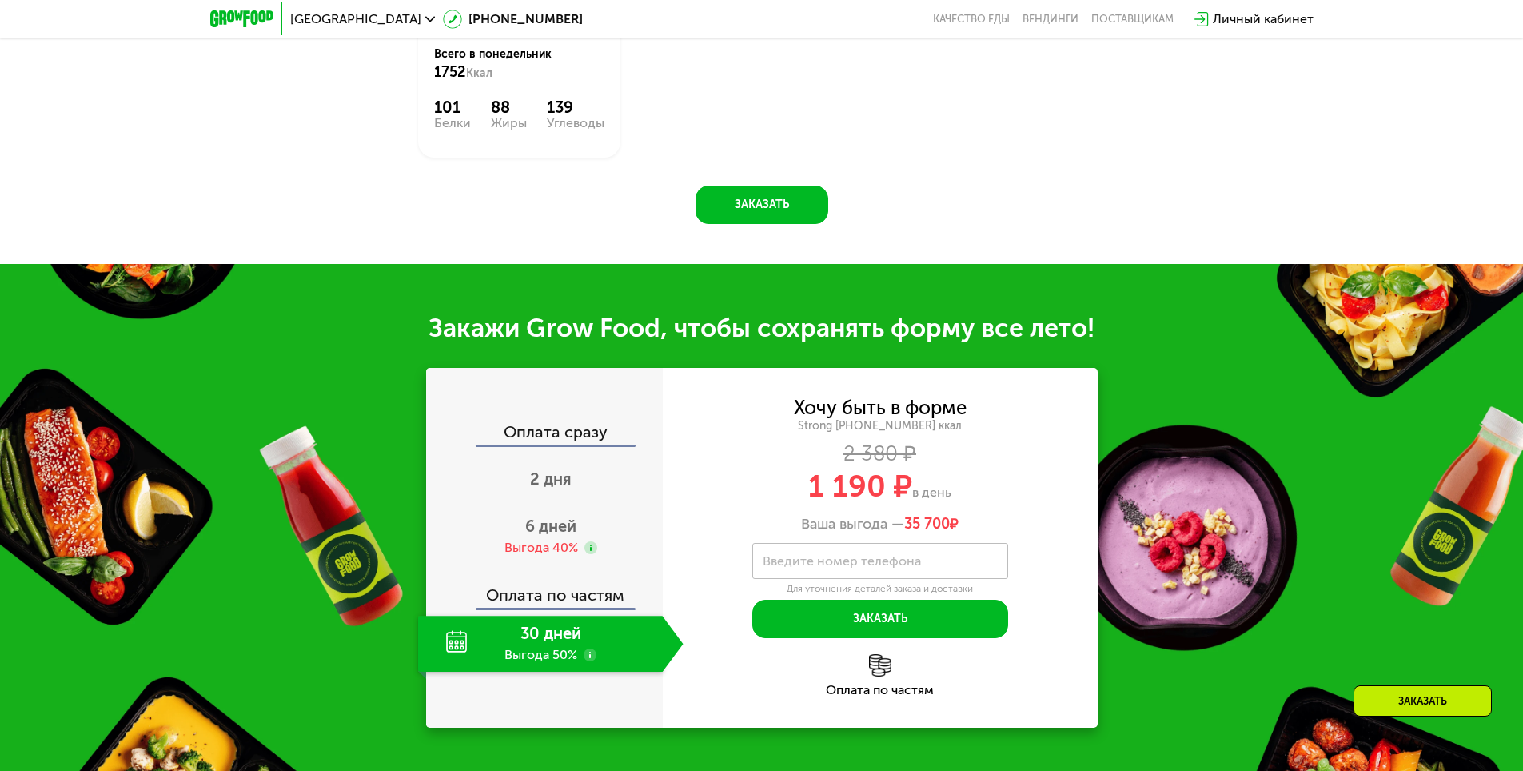
scroll to position [1778, 0]
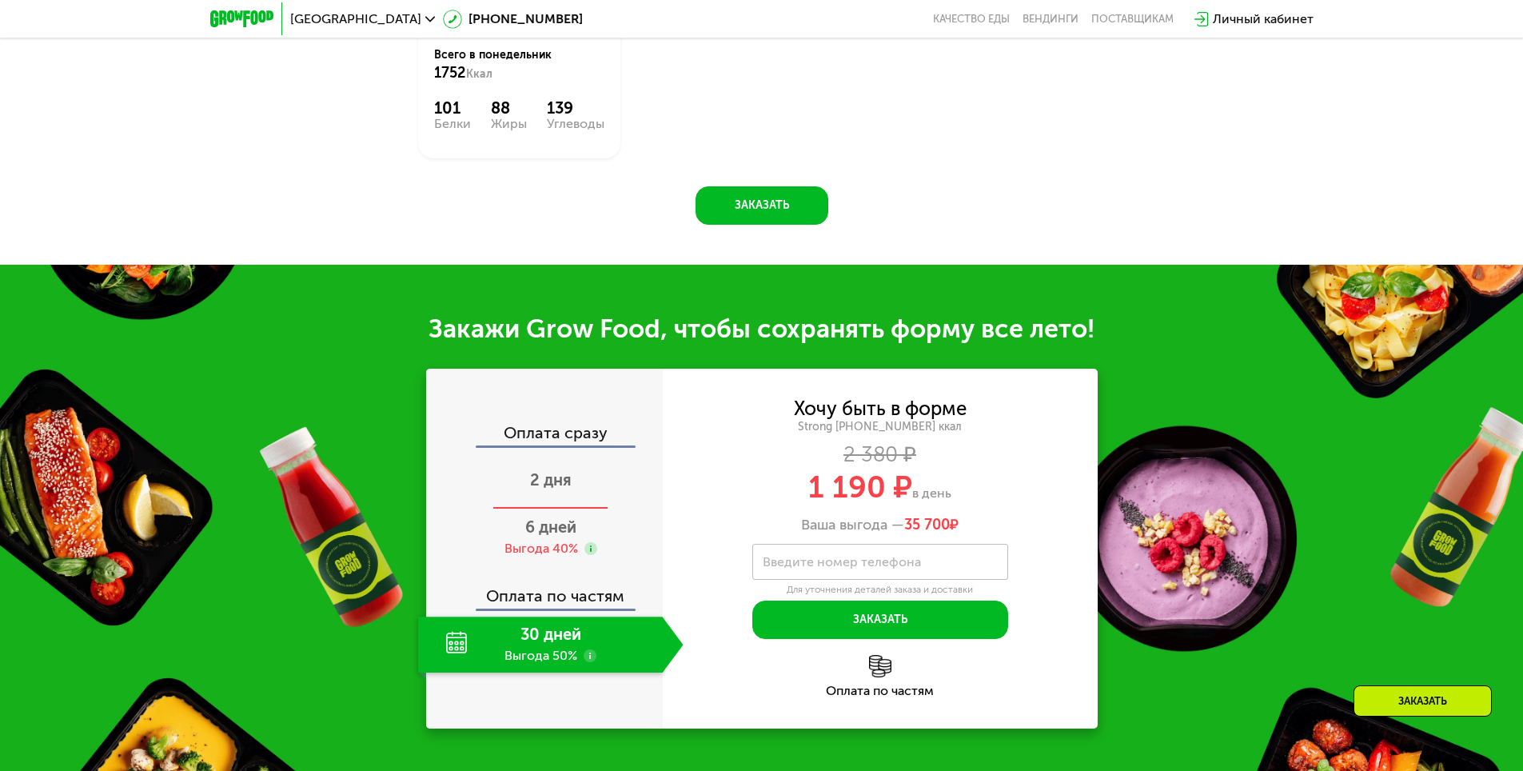
click at [553, 489] on span "2 дня" at bounding box center [551, 479] width 42 height 19
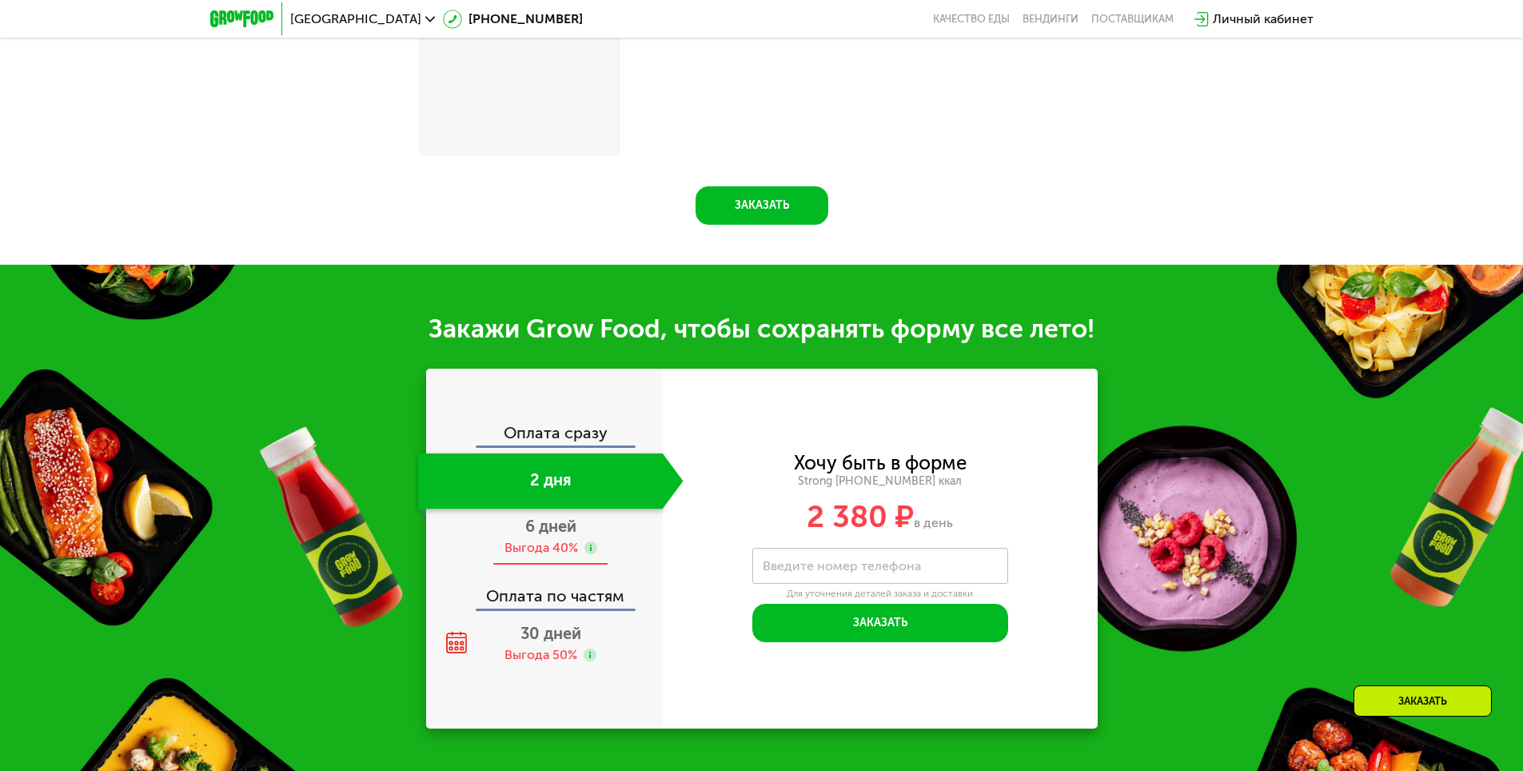
scroll to position [1587, 0]
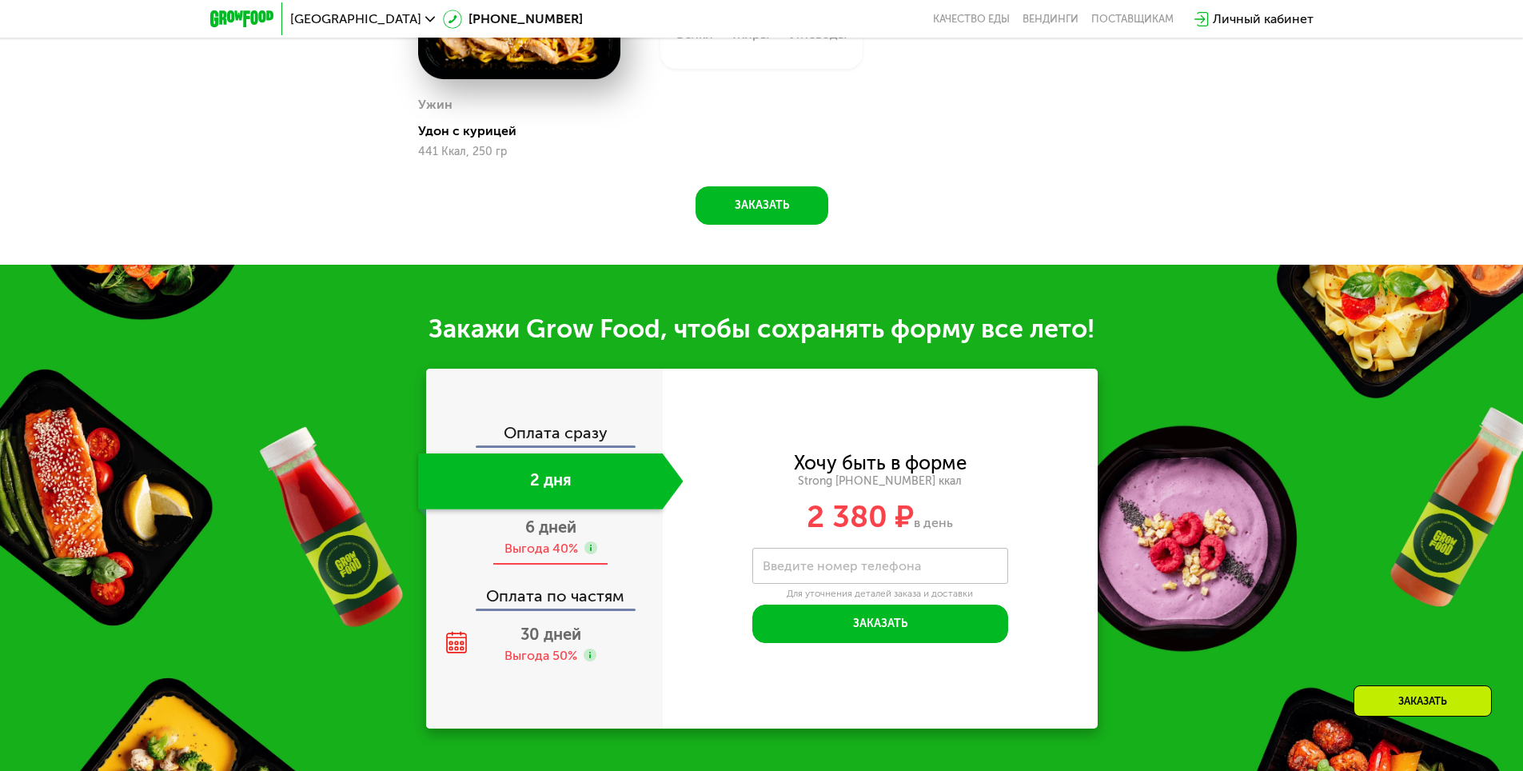
click at [581, 541] on div "6 дней Выгода 40%" at bounding box center [550, 537] width 265 height 56
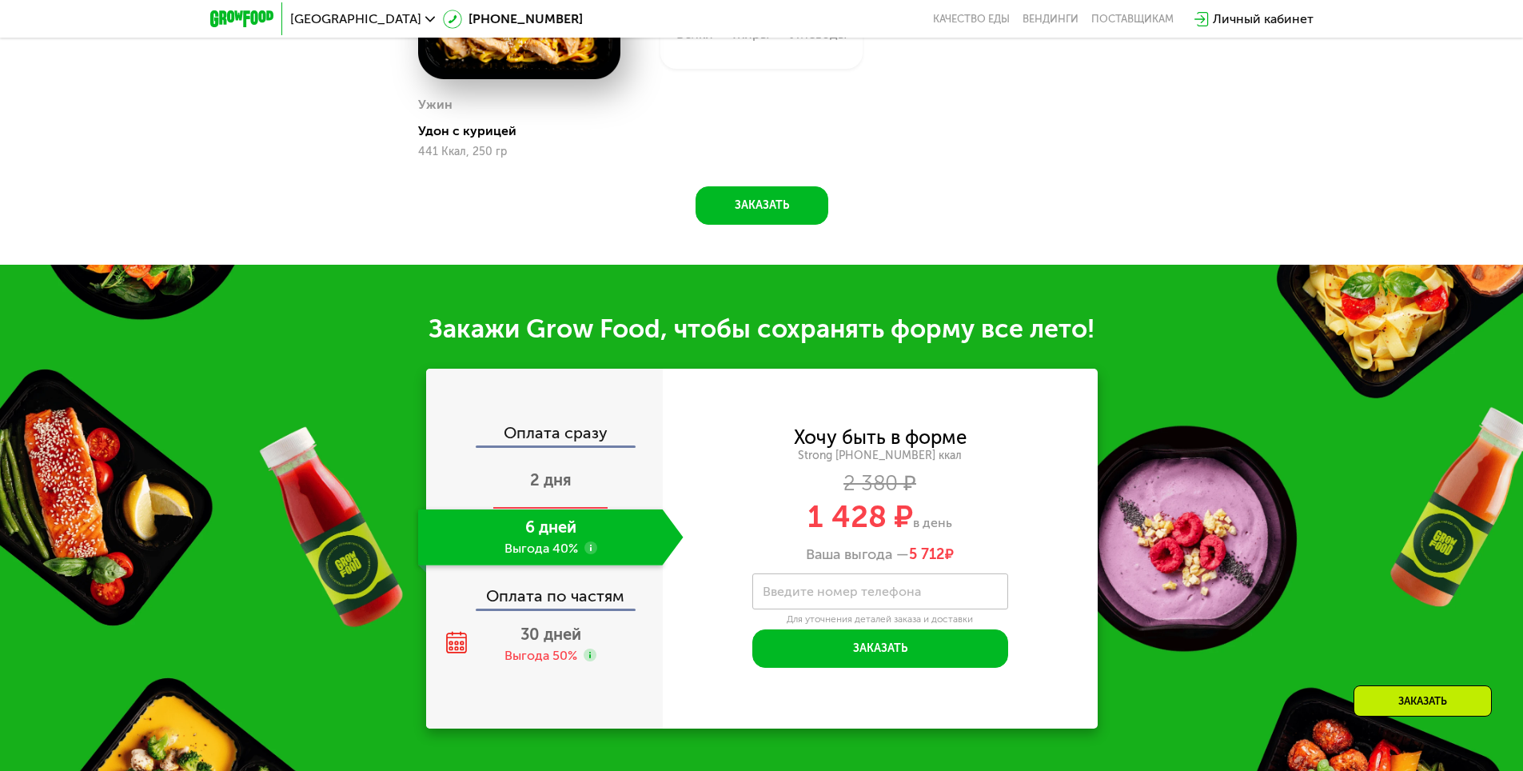
click at [562, 489] on span "2 дня" at bounding box center [551, 479] width 42 height 19
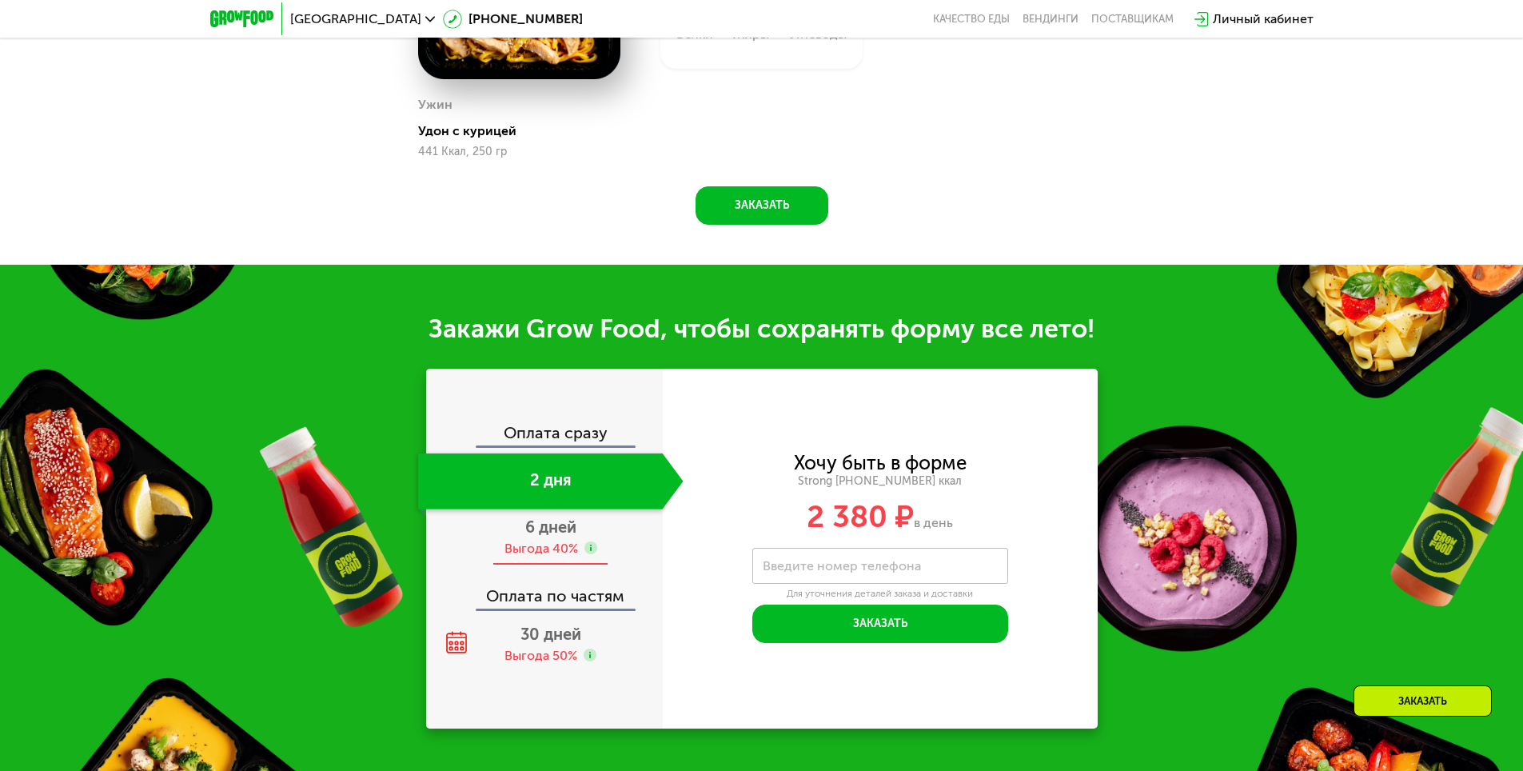
click at [566, 537] on span "6 дней" at bounding box center [550, 526] width 51 height 19
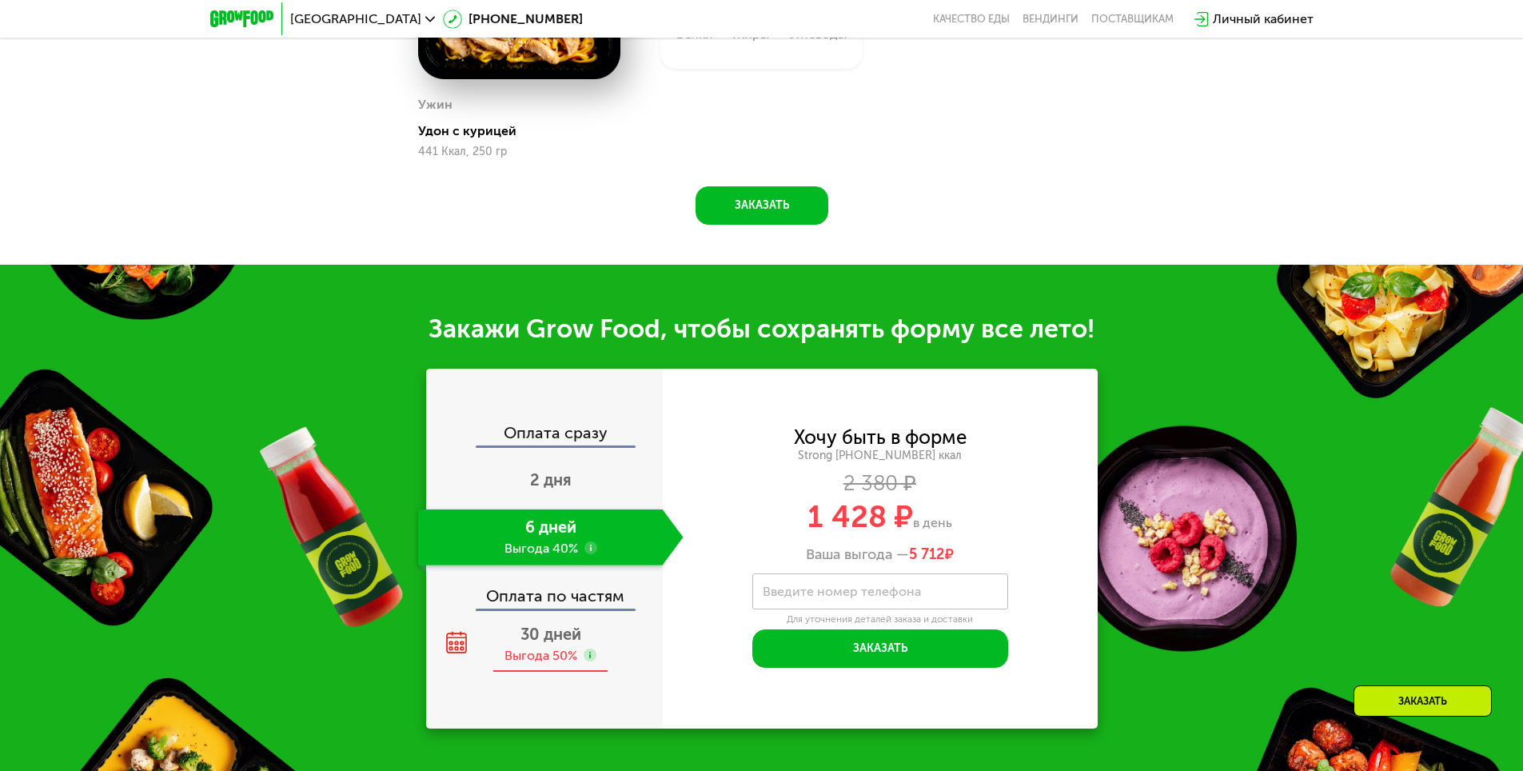
click at [544, 639] on span "30 дней" at bounding box center [551, 634] width 61 height 19
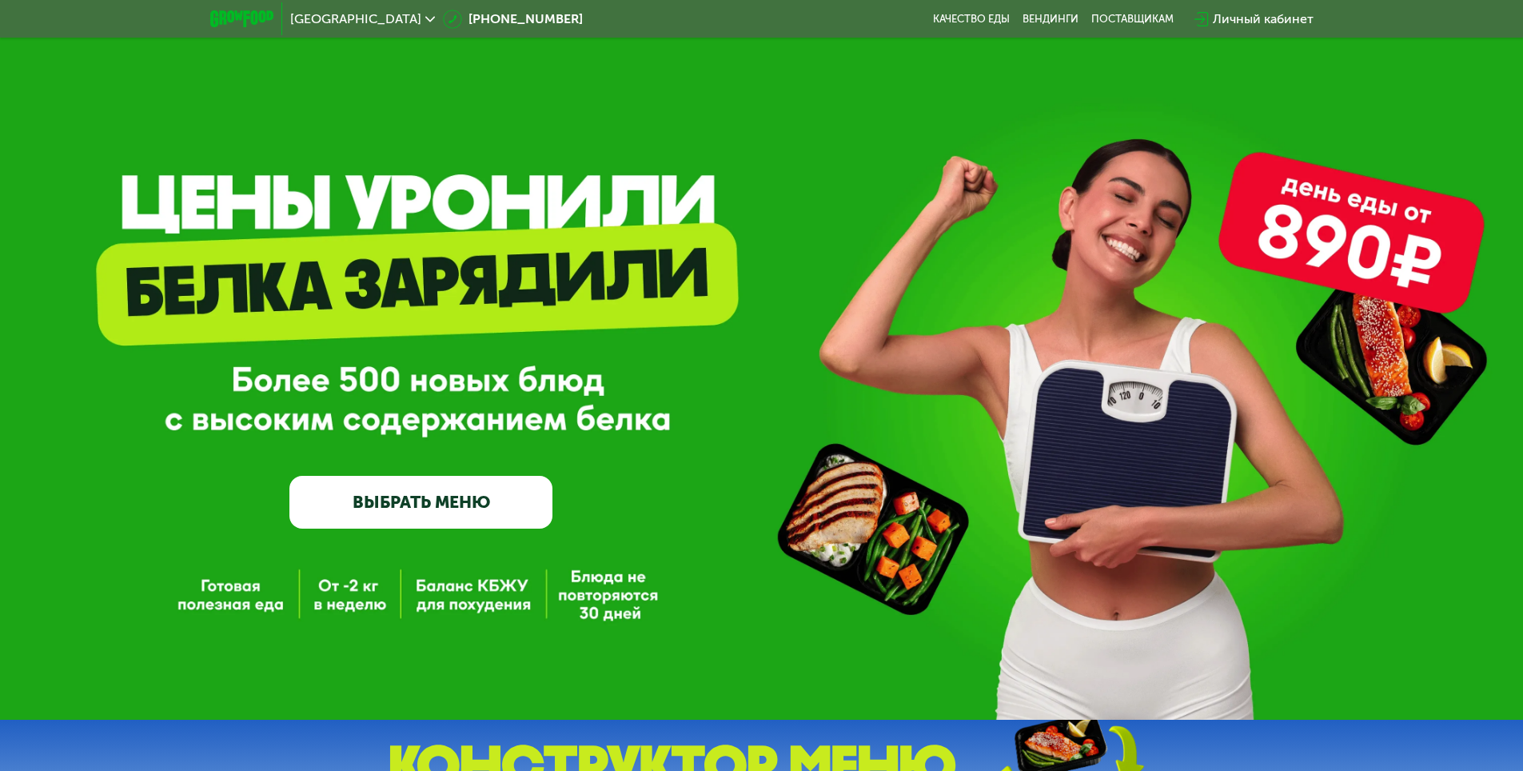
scroll to position [560, 0]
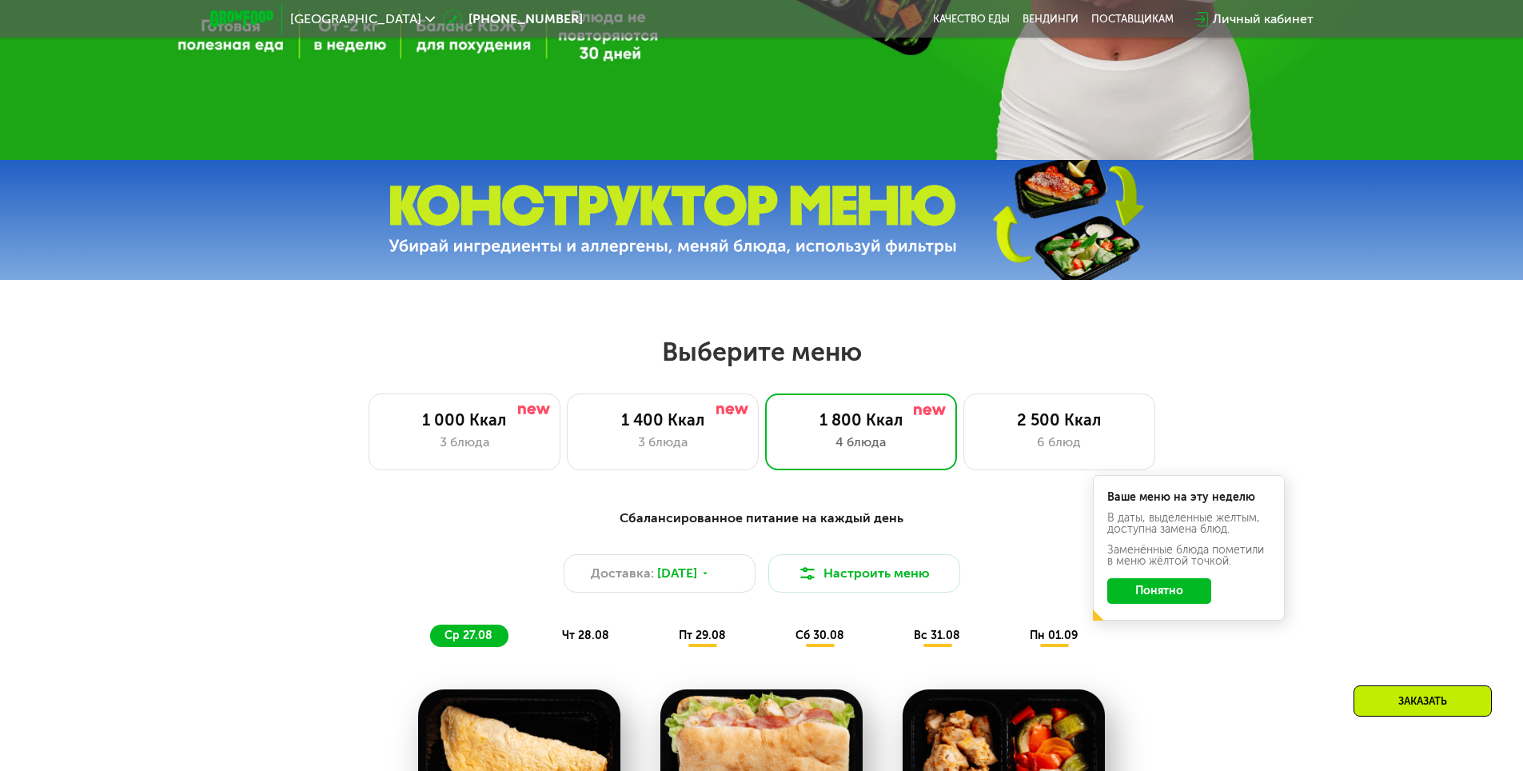
click at [320, 22] on span "[GEOGRAPHIC_DATA]" at bounding box center [355, 19] width 131 height 13
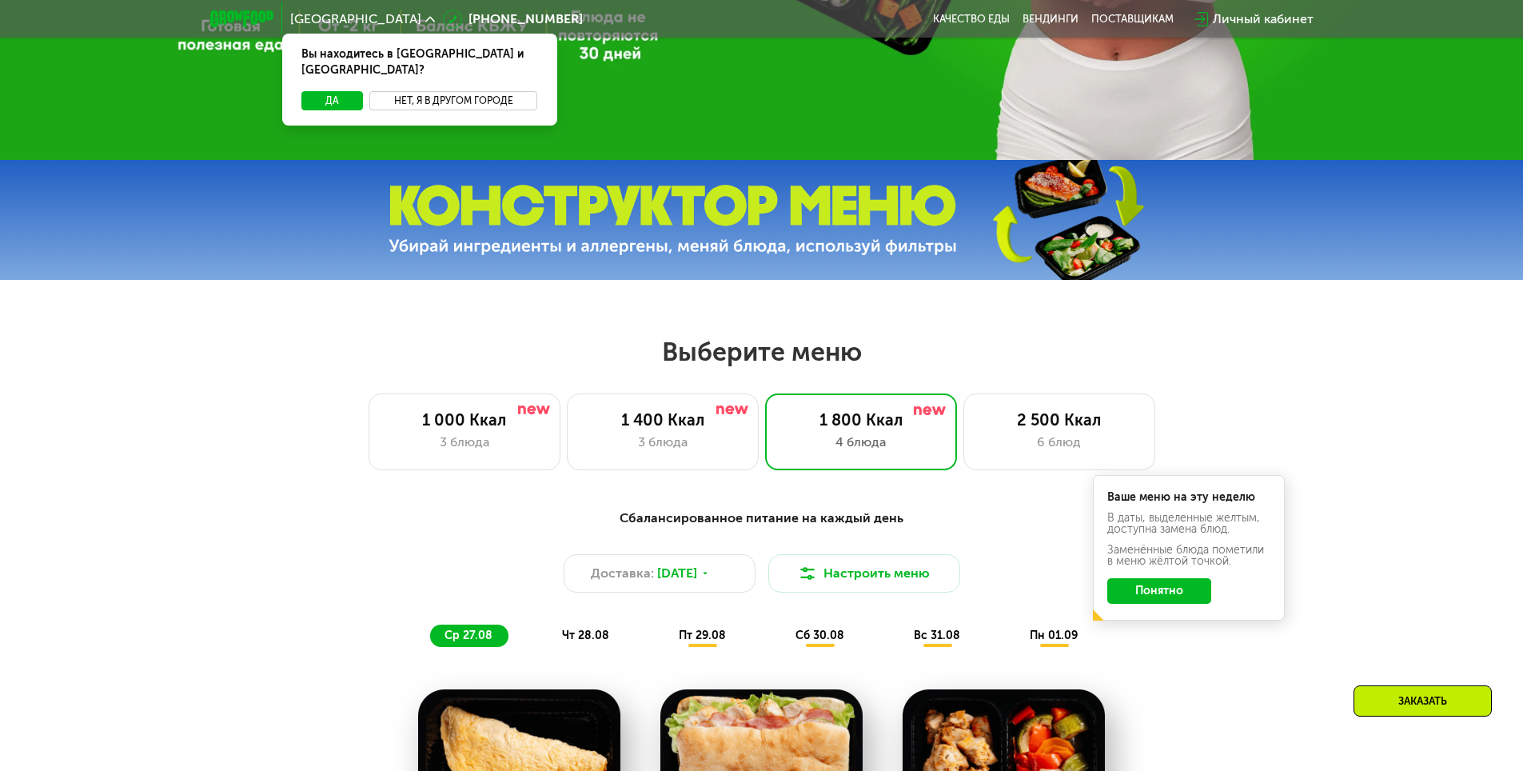
click at [475, 91] on button "Нет, я в другом городе" at bounding box center [453, 100] width 169 height 19
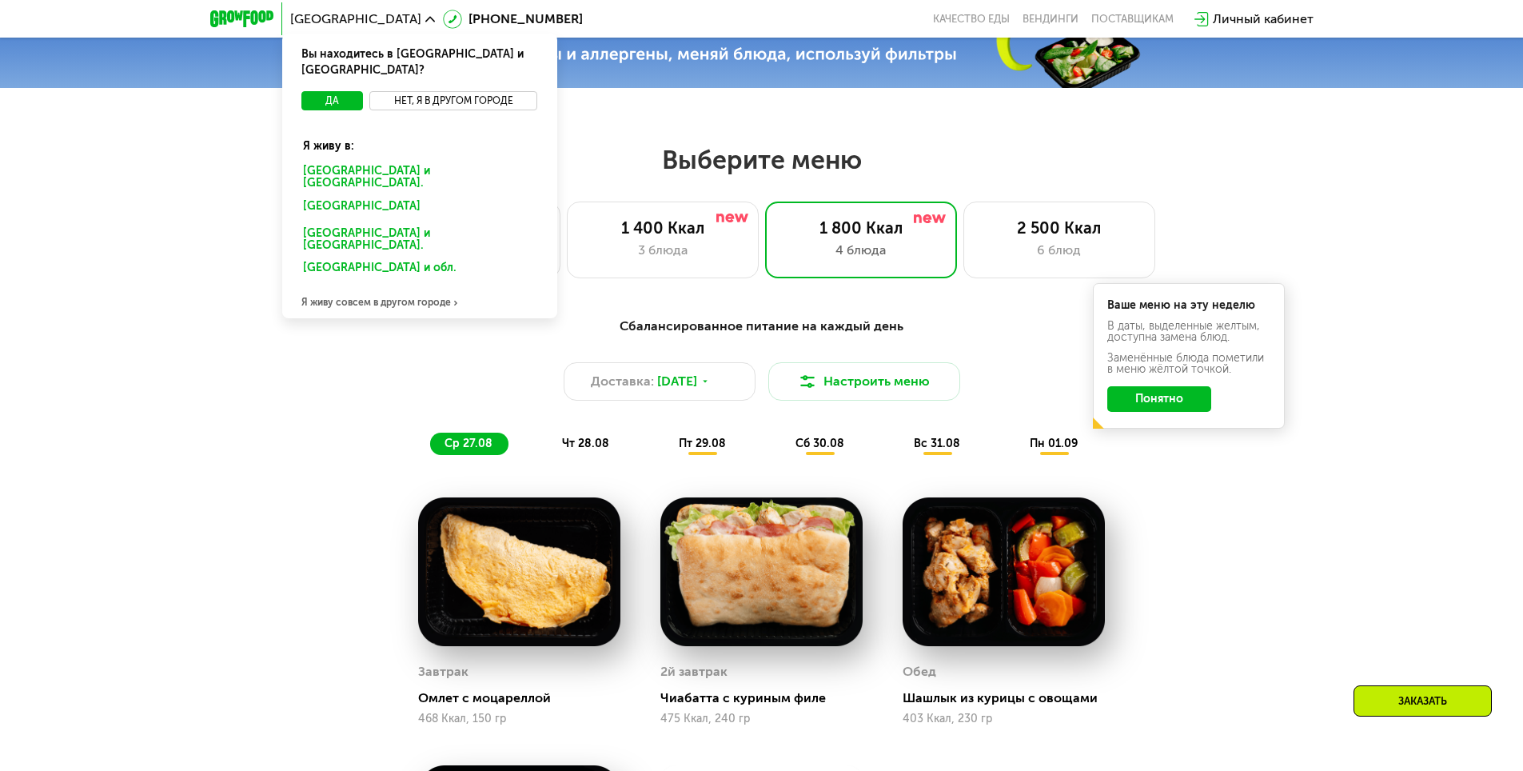
scroll to position [720, 0]
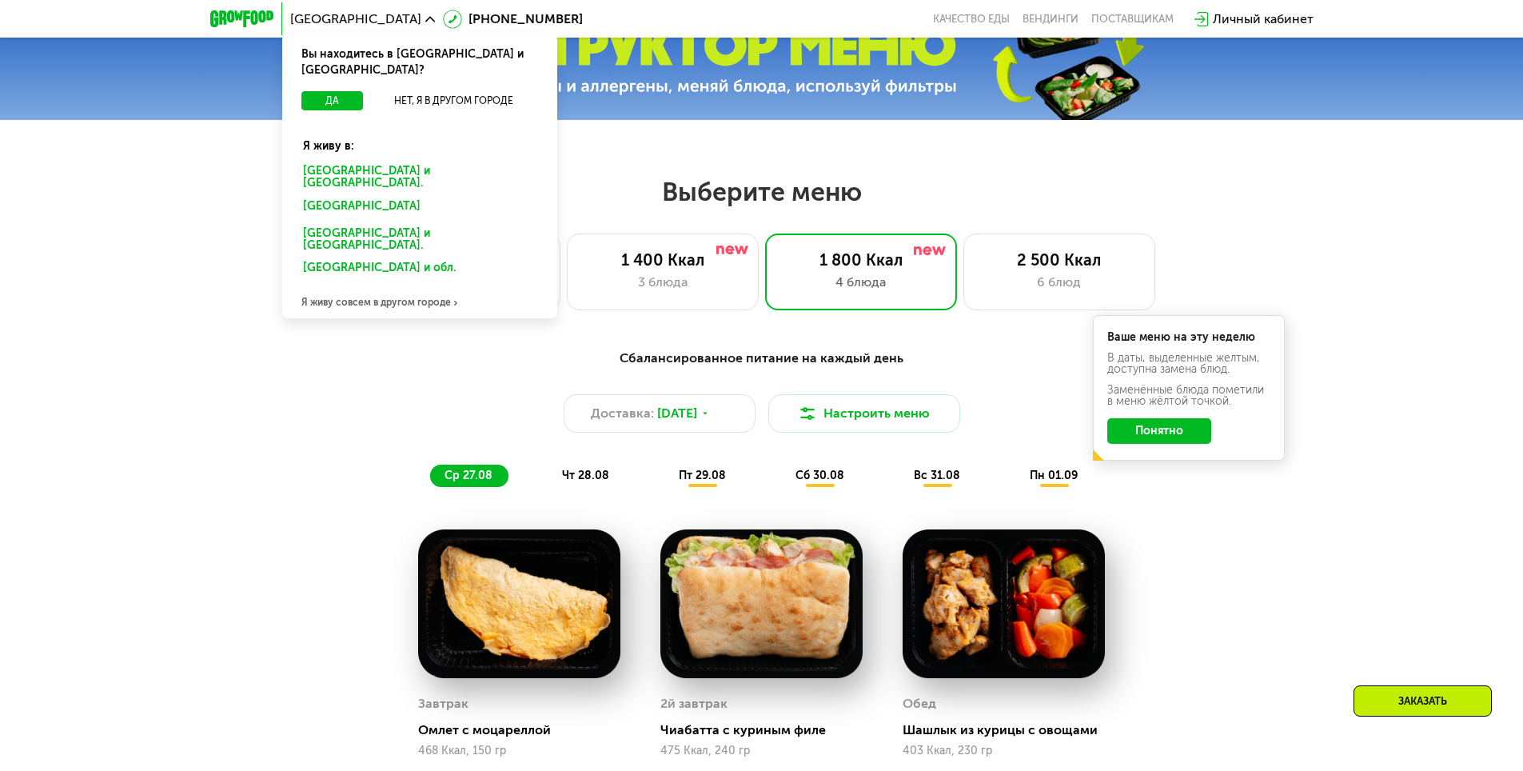
click at [357, 286] on div "Я живу совсем в другом городе" at bounding box center [419, 302] width 275 height 32
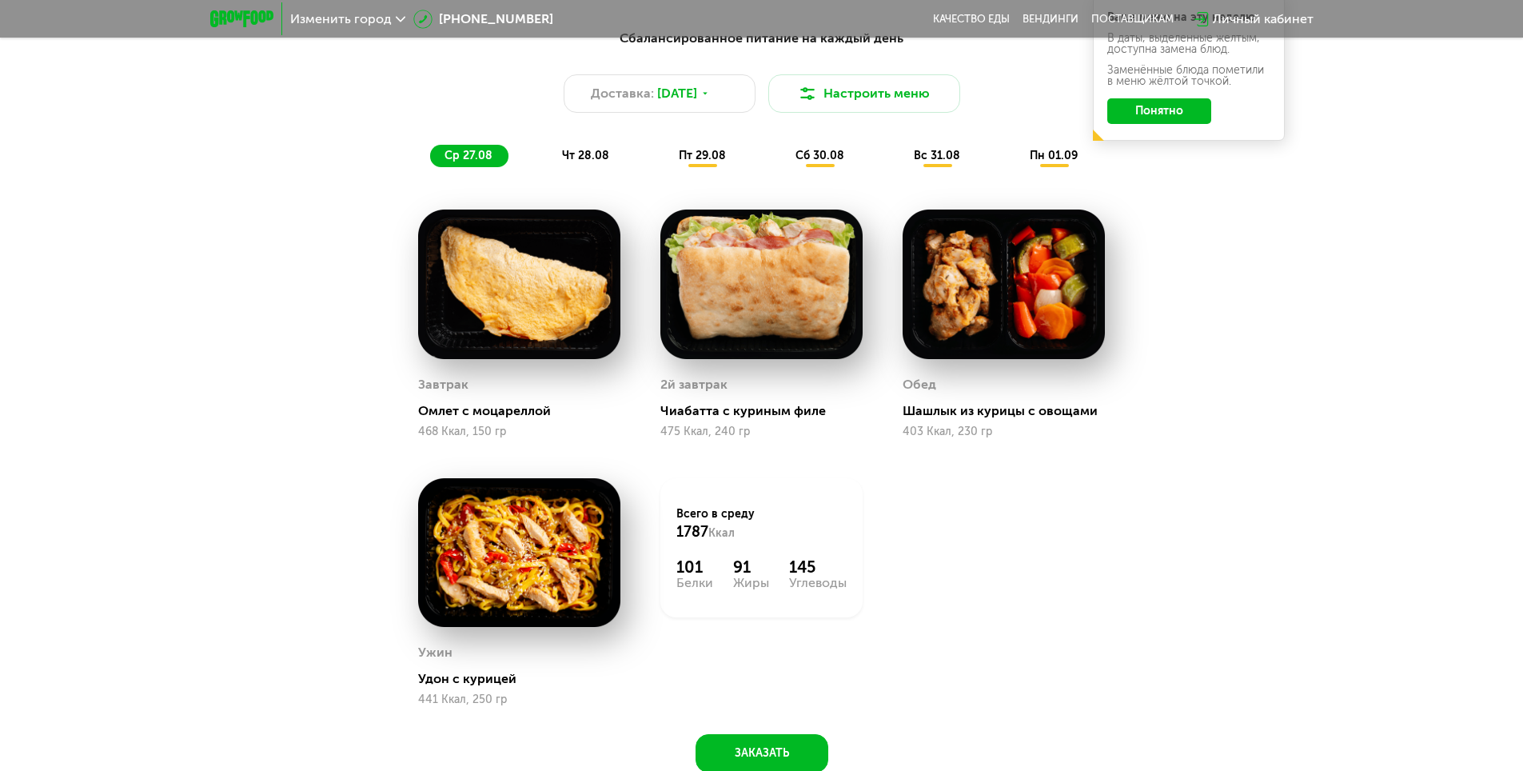
scroll to position [0, 0]
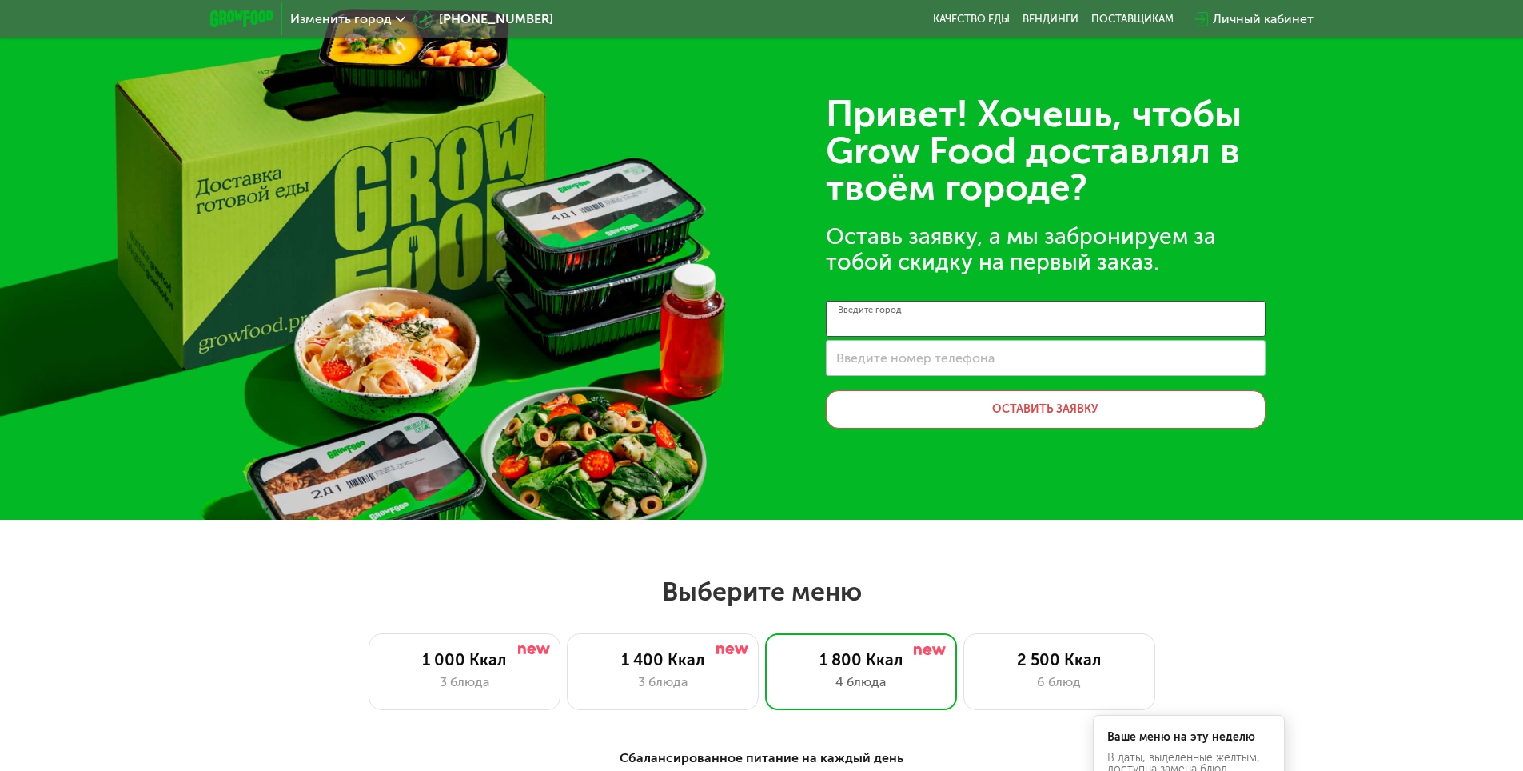
click at [974, 326] on input "Введите город" at bounding box center [1046, 319] width 440 height 36
drag, startPoint x: 1109, startPoint y: 182, endPoint x: 866, endPoint y: 130, distance: 248.6
click at [868, 128] on div "Привет! Хочешь, чтобы Grow Food доставлял в твоём городе?" at bounding box center [1046, 151] width 440 height 110
